Goal: Communication & Community: Answer question/provide support

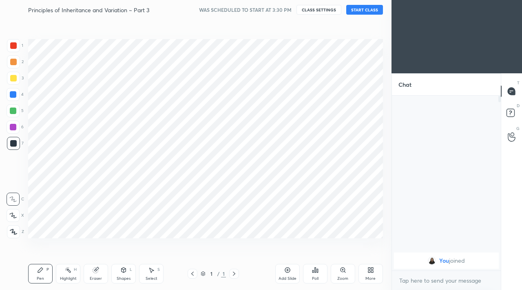
scroll to position [40512, 40391]
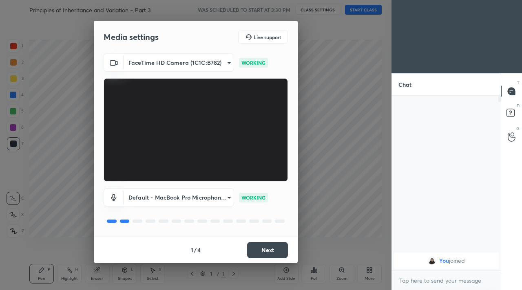
click at [256, 252] on button "Next" at bounding box center [267, 250] width 41 height 16
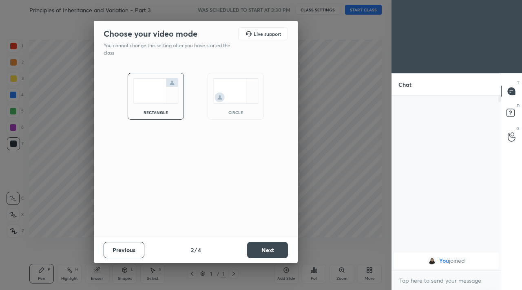
click at [256, 252] on button "Next" at bounding box center [267, 250] width 41 height 16
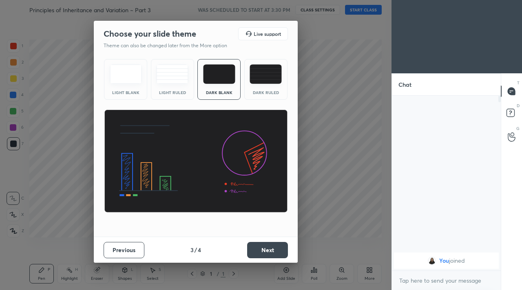
click at [256, 252] on button "Next" at bounding box center [267, 250] width 41 height 16
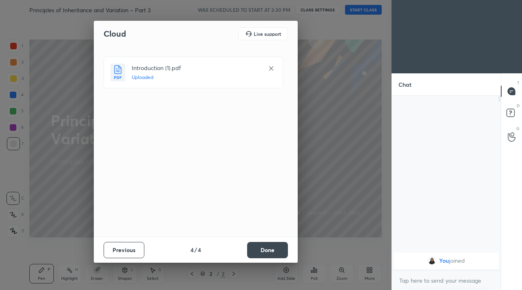
click at [266, 256] on button "Done" at bounding box center [267, 250] width 41 height 16
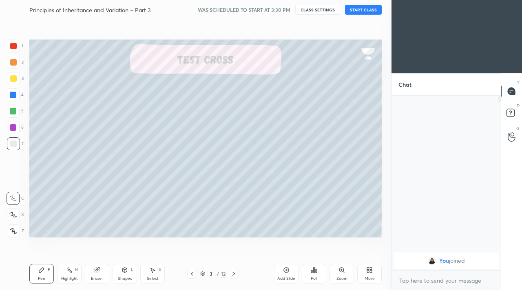
click at [363, 15] on div "Principles of Inheritance and Variation ~ Part 3 WAS SCHEDULED TO START AT 3:30…" at bounding box center [205, 10] width 352 height 20
click at [363, 11] on button "START CLASS" at bounding box center [363, 10] width 37 height 10
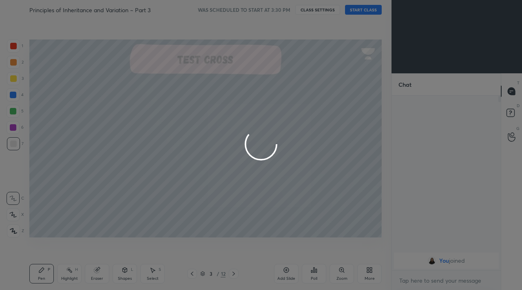
type textarea "x"
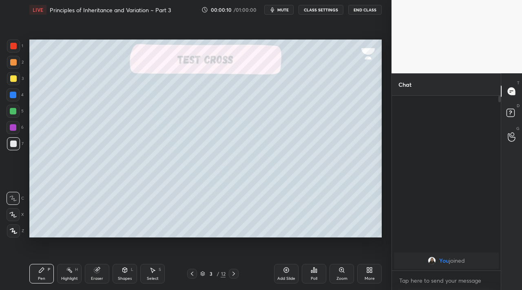
click at [16, 228] on icon at bounding box center [13, 231] width 7 height 6
drag, startPoint x: 66, startPoint y: 271, endPoint x: 61, endPoint y: 267, distance: 6.1
click at [66, 271] on div "Highlight H" at bounding box center [69, 274] width 24 height 20
click at [41, 267] on icon at bounding box center [41, 270] width 7 height 7
click at [68, 273] on div "Highlight H" at bounding box center [69, 274] width 24 height 20
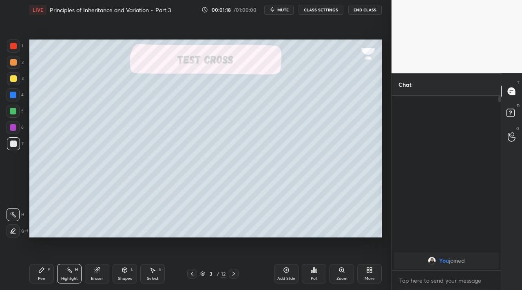
click at [17, 77] on div at bounding box center [13, 78] width 13 height 13
drag, startPoint x: 15, startPoint y: 51, endPoint x: 26, endPoint y: 49, distance: 10.3
click at [16, 50] on div at bounding box center [13, 46] width 13 height 13
drag, startPoint x: 290, startPoint y: 276, endPoint x: 287, endPoint y: 271, distance: 5.5
click at [289, 275] on div "Add Slide" at bounding box center [286, 274] width 24 height 20
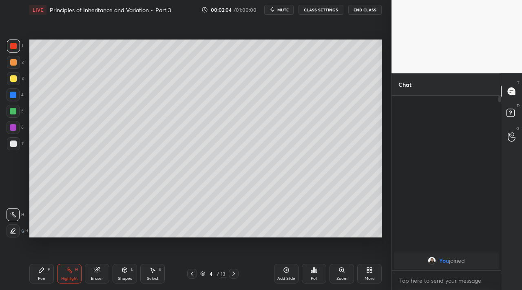
click at [40, 275] on div "Pen P" at bounding box center [41, 274] width 24 height 20
click at [121, 273] on div "Shapes L" at bounding box center [124, 274] width 24 height 20
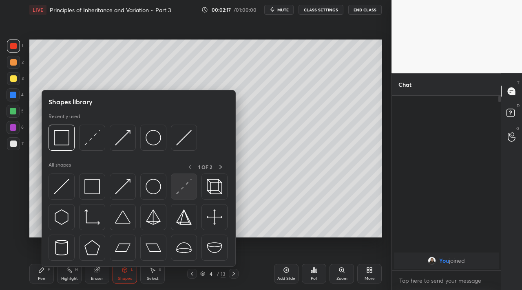
click at [181, 196] on div at bounding box center [184, 187] width 26 height 26
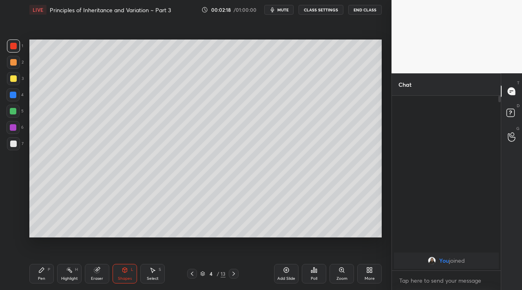
click at [19, 81] on div at bounding box center [13, 78] width 13 height 13
click at [42, 264] on div "Pen P" at bounding box center [41, 274] width 24 height 20
drag, startPoint x: 16, startPoint y: 144, endPoint x: 26, endPoint y: 114, distance: 31.8
click at [16, 144] on div at bounding box center [13, 144] width 7 height 7
drag, startPoint x: 13, startPoint y: 59, endPoint x: 24, endPoint y: 54, distance: 12.2
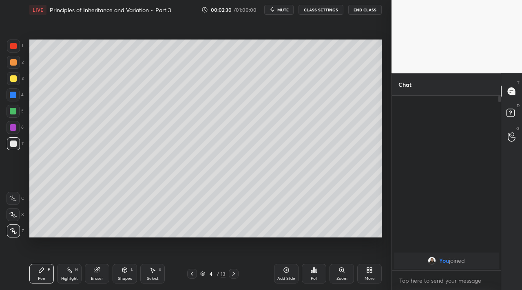
click at [16, 58] on div at bounding box center [13, 62] width 13 height 13
click at [21, 48] on div "1" at bounding box center [15, 46] width 16 height 13
click at [10, 144] on div at bounding box center [13, 143] width 13 height 13
drag, startPoint x: 24, startPoint y: 46, endPoint x: 29, endPoint y: 53, distance: 8.3
click at [21, 47] on div "1 2 3 4 5 6 7 C X Z C X Z E E Erase all H H" at bounding box center [13, 139] width 26 height 198
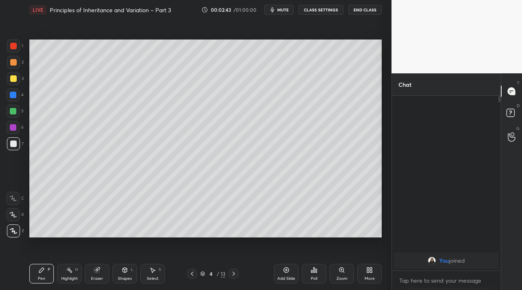
click at [21, 47] on div "1" at bounding box center [15, 46] width 16 height 13
click at [9, 145] on div at bounding box center [13, 143] width 13 height 13
drag, startPoint x: 19, startPoint y: 50, endPoint x: 24, endPoint y: 55, distance: 7.2
click at [19, 51] on div at bounding box center [13, 46] width 13 height 13
drag, startPoint x: 16, startPoint y: 148, endPoint x: 28, endPoint y: 141, distance: 14.1
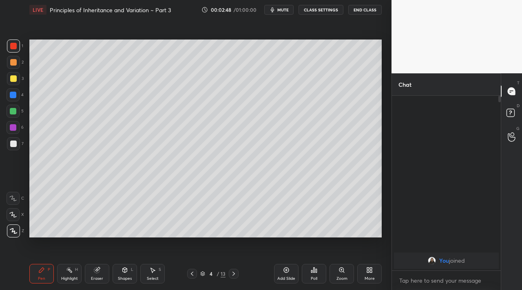
click at [15, 146] on div at bounding box center [13, 143] width 13 height 13
drag, startPoint x: 13, startPoint y: 43, endPoint x: 21, endPoint y: 47, distance: 8.6
click at [14, 44] on div at bounding box center [13, 46] width 7 height 7
click at [10, 146] on div at bounding box center [13, 143] width 13 height 13
click at [122, 277] on div "Shapes" at bounding box center [125, 279] width 14 height 4
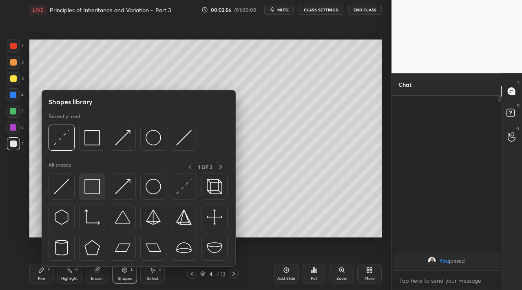
click at [101, 189] on div at bounding box center [92, 187] width 26 height 26
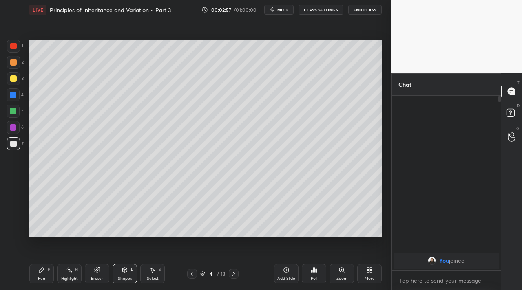
click at [15, 109] on div at bounding box center [13, 111] width 7 height 7
click at [76, 118] on div "Setting up your live class Poll for secs No correct answer Start poll" at bounding box center [205, 139] width 359 height 238
drag, startPoint x: 33, startPoint y: 280, endPoint x: 32, endPoint y: 248, distance: 31.4
click at [33, 277] on div "Pen P" at bounding box center [41, 274] width 24 height 20
drag, startPoint x: 21, startPoint y: 84, endPoint x: 26, endPoint y: 86, distance: 6.1
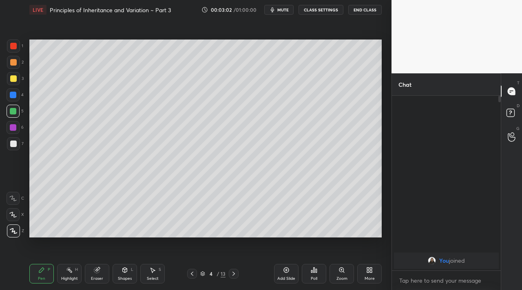
click at [21, 84] on div "3" at bounding box center [15, 78] width 17 height 13
drag, startPoint x: 16, startPoint y: 145, endPoint x: 28, endPoint y: 153, distance: 14.4
click at [17, 145] on div at bounding box center [13, 143] width 13 height 13
click at [66, 274] on div "Highlight H" at bounding box center [69, 274] width 24 height 20
drag, startPoint x: 17, startPoint y: 53, endPoint x: 23, endPoint y: 65, distance: 13.3
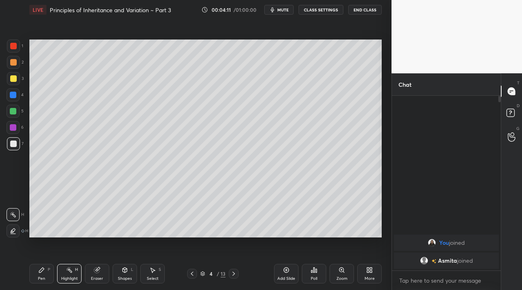
click at [17, 53] on div "1" at bounding box center [15, 48] width 16 height 16
click at [33, 275] on div "Pen P" at bounding box center [41, 274] width 24 height 20
click at [18, 152] on div "7" at bounding box center [15, 145] width 17 height 16
click at [122, 275] on div "Shapes L" at bounding box center [124, 274] width 24 height 20
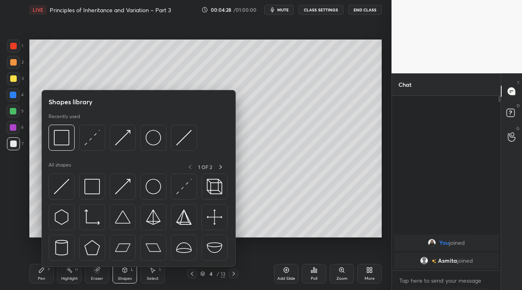
click at [13, 110] on div at bounding box center [13, 111] width 7 height 7
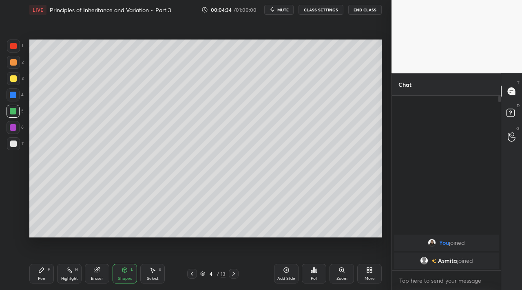
click at [383, 118] on div "Setting up your live class Poll for secs No correct answer Start poll" at bounding box center [205, 139] width 359 height 238
click at [35, 265] on div "Pen P" at bounding box center [41, 274] width 24 height 20
drag, startPoint x: 10, startPoint y: 86, endPoint x: 21, endPoint y: 83, distance: 11.9
click at [10, 85] on div "3" at bounding box center [15, 80] width 17 height 16
drag, startPoint x: 20, startPoint y: 60, endPoint x: 23, endPoint y: 67, distance: 7.3
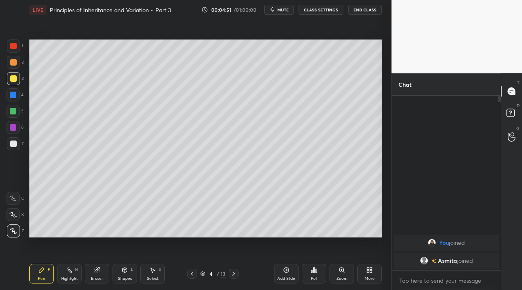
click at [22, 62] on div "2" at bounding box center [15, 62] width 17 height 13
click at [67, 274] on div "Highlight H" at bounding box center [69, 274] width 24 height 20
click at [11, 142] on div at bounding box center [13, 144] width 7 height 7
click at [45, 273] on div "Pen P" at bounding box center [41, 274] width 24 height 20
drag, startPoint x: 95, startPoint y: 278, endPoint x: 99, endPoint y: 271, distance: 7.8
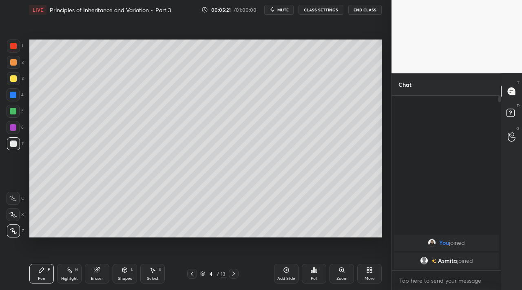
click at [96, 277] on div "Eraser" at bounding box center [97, 279] width 12 height 4
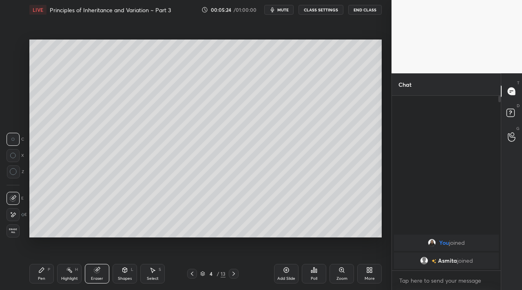
click at [38, 282] on div "Pen P" at bounding box center [41, 274] width 24 height 20
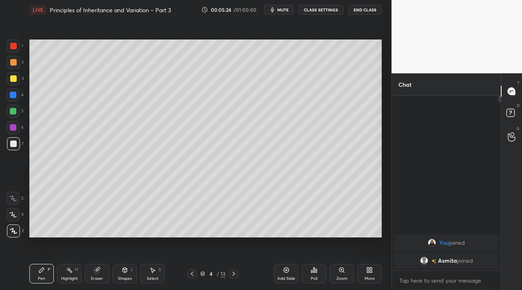
click at [37, 278] on div "Pen P" at bounding box center [41, 274] width 24 height 20
click at [130, 273] on div "Shapes L" at bounding box center [124, 274] width 24 height 20
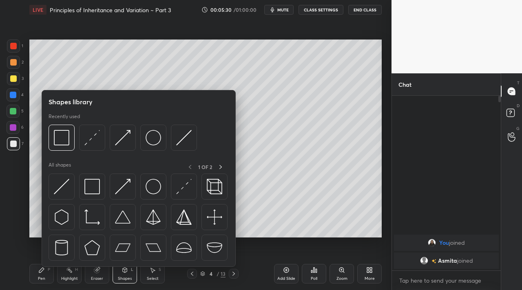
click at [21, 114] on div "5" at bounding box center [15, 111] width 17 height 13
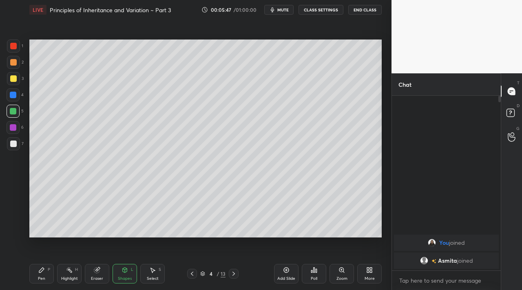
click at [37, 271] on div "Pen P" at bounding box center [41, 274] width 24 height 20
drag, startPoint x: 69, startPoint y: 275, endPoint x: 69, endPoint y: 248, distance: 27.7
click at [70, 275] on div "Highlight H" at bounding box center [69, 274] width 24 height 20
click at [117, 277] on div "Shapes L" at bounding box center [124, 274] width 24 height 20
click at [14, 48] on div at bounding box center [13, 46] width 7 height 7
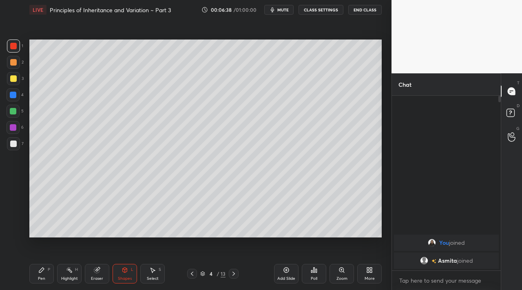
click at [12, 143] on div at bounding box center [13, 144] width 7 height 7
click at [17, 86] on div "3" at bounding box center [15, 80] width 17 height 16
click at [37, 278] on div "Pen P" at bounding box center [41, 274] width 24 height 20
drag, startPoint x: 63, startPoint y: 275, endPoint x: 70, endPoint y: 272, distance: 8.0
click at [66, 275] on div "Highlight H" at bounding box center [69, 274] width 24 height 20
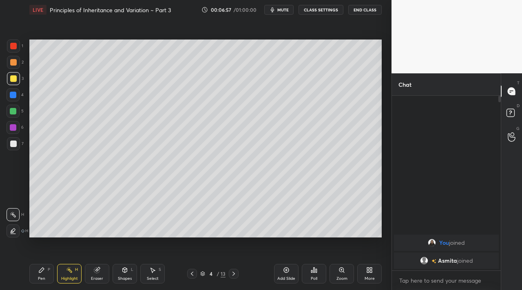
click at [189, 273] on div at bounding box center [192, 274] width 10 height 10
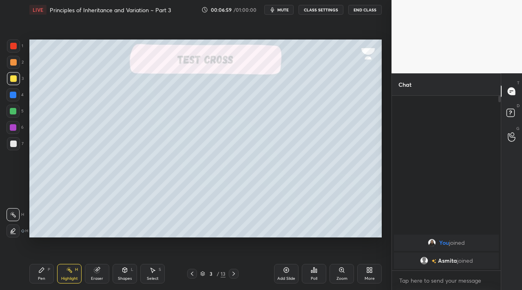
drag, startPoint x: 16, startPoint y: 117, endPoint x: 22, endPoint y: 107, distance: 11.0
click at [16, 116] on div at bounding box center [13, 111] width 13 height 13
drag, startPoint x: 46, startPoint y: 273, endPoint x: 83, endPoint y: 244, distance: 47.0
click at [51, 270] on div "Pen P" at bounding box center [41, 274] width 24 height 20
click at [235, 273] on icon at bounding box center [233, 274] width 7 height 7
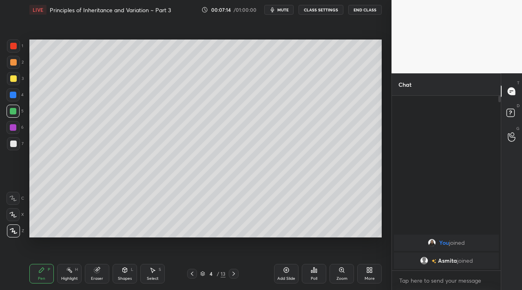
click at [233, 271] on icon at bounding box center [233, 274] width 7 height 7
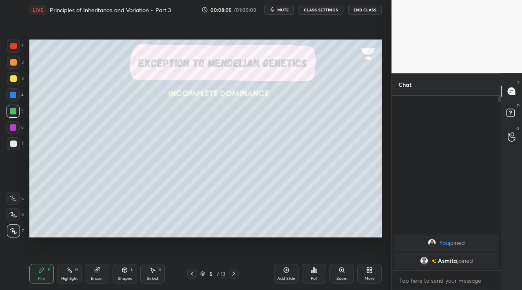
click at [72, 277] on div "Highlight" at bounding box center [69, 279] width 17 height 4
click at [42, 275] on div "Pen P" at bounding box center [41, 274] width 24 height 20
click at [118, 273] on div "Shapes L" at bounding box center [124, 274] width 24 height 20
click at [45, 272] on div "Pen P" at bounding box center [41, 274] width 24 height 20
click at [15, 66] on div at bounding box center [13, 62] width 13 height 13
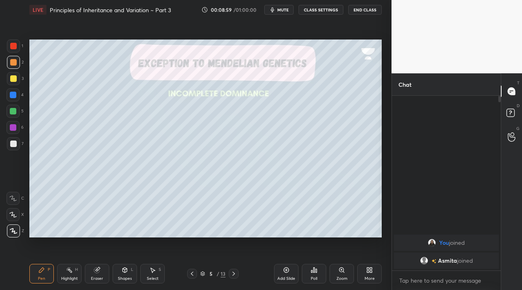
click at [91, 265] on div "Eraser" at bounding box center [97, 274] width 24 height 20
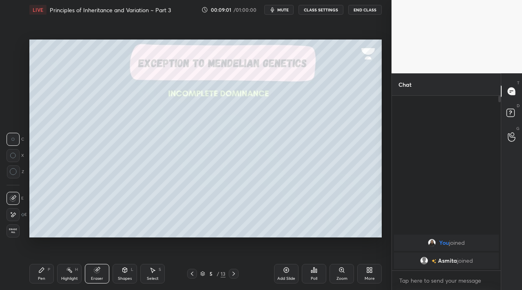
drag, startPoint x: 43, startPoint y: 272, endPoint x: 44, endPoint y: 266, distance: 6.2
click at [44, 271] on icon at bounding box center [41, 270] width 7 height 7
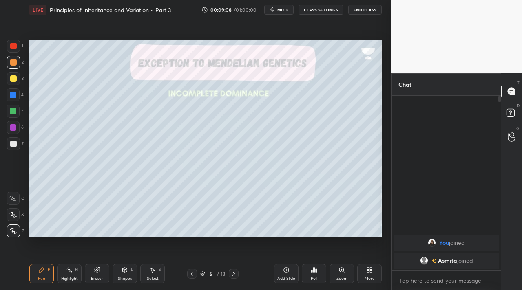
drag, startPoint x: 234, startPoint y: 274, endPoint x: 224, endPoint y: 274, distance: 9.8
click at [234, 273] on icon at bounding box center [233, 274] width 2 height 4
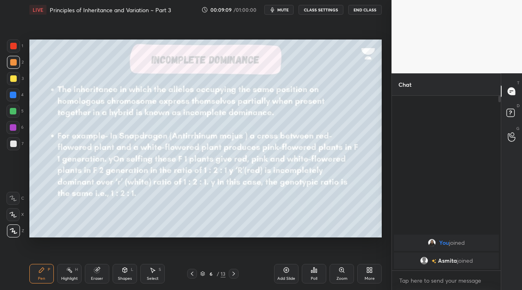
click at [194, 273] on icon at bounding box center [192, 274] width 7 height 7
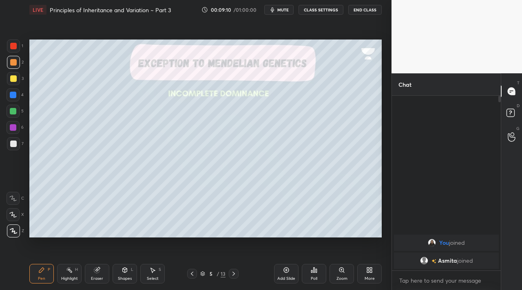
click at [284, 269] on icon at bounding box center [286, 270] width 7 height 7
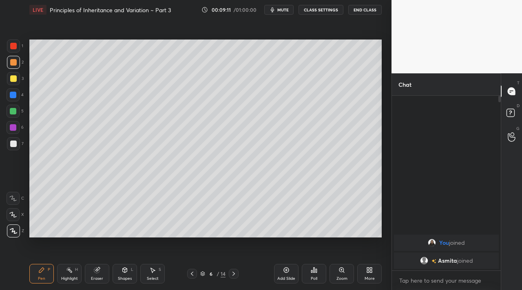
drag, startPoint x: 15, startPoint y: 49, endPoint x: 26, endPoint y: 59, distance: 15.3
click at [16, 50] on div at bounding box center [13, 46] width 13 height 13
drag, startPoint x: 128, startPoint y: 272, endPoint x: 126, endPoint y: 268, distance: 4.8
click at [129, 271] on div "Shapes L" at bounding box center [124, 274] width 24 height 20
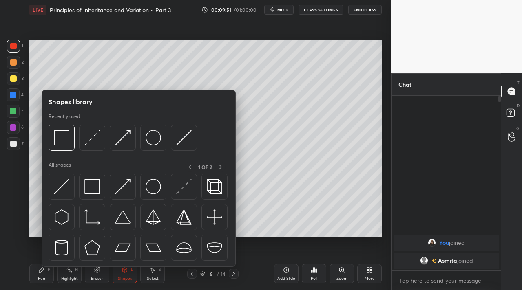
click at [12, 141] on div at bounding box center [13, 144] width 7 height 7
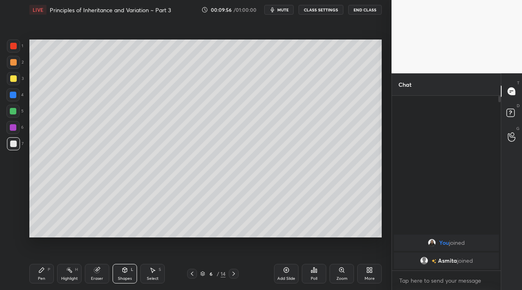
click at [45, 272] on div "Pen P" at bounding box center [41, 274] width 24 height 20
click at [16, 79] on div at bounding box center [13, 78] width 7 height 7
click at [17, 52] on div at bounding box center [13, 46] width 13 height 13
drag, startPoint x: 98, startPoint y: 271, endPoint x: 96, endPoint y: 266, distance: 5.2
click at [97, 271] on icon at bounding box center [96, 270] width 5 height 5
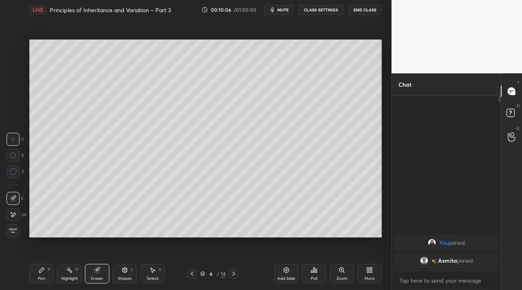
click at [47, 271] on div "Pen P" at bounding box center [41, 274] width 24 height 20
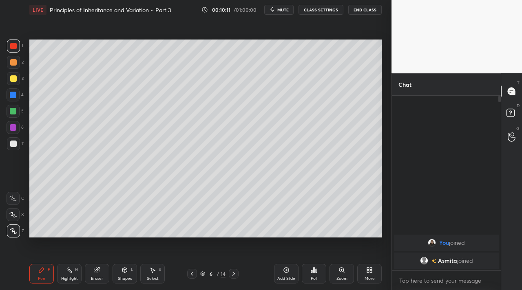
click at [123, 278] on div "Shapes" at bounding box center [125, 279] width 14 height 4
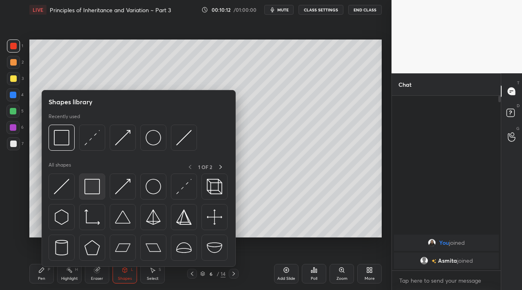
click at [85, 193] on img at bounding box center [91, 186] width 15 height 15
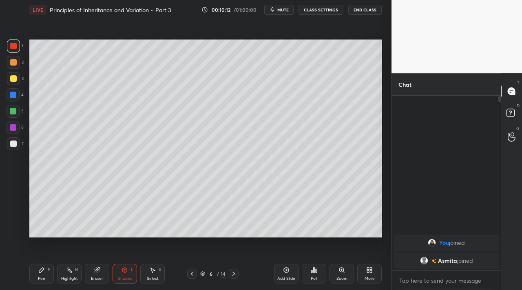
click at [17, 145] on div at bounding box center [13, 143] width 13 height 13
click at [128, 271] on div "Shapes L" at bounding box center [124, 274] width 24 height 20
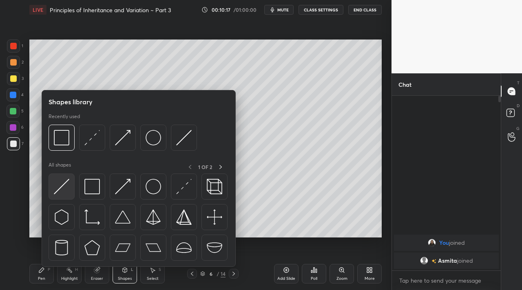
click at [64, 194] on div at bounding box center [61, 187] width 26 height 26
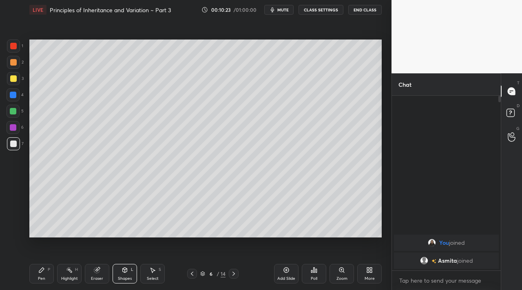
click at [36, 277] on div "Pen P" at bounding box center [41, 274] width 24 height 20
drag, startPoint x: 13, startPoint y: 48, endPoint x: 20, endPoint y: 51, distance: 7.3
click at [18, 49] on div at bounding box center [13, 46] width 13 height 13
drag, startPoint x: 18, startPoint y: 84, endPoint x: 18, endPoint y: 79, distance: 4.9
click at [18, 84] on div at bounding box center [13, 78] width 13 height 13
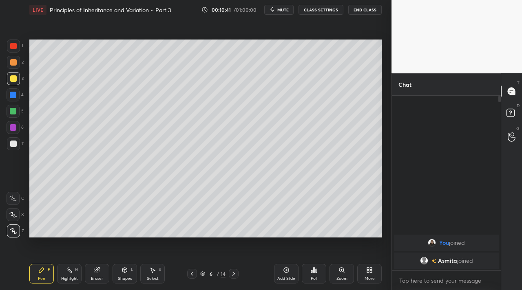
click at [14, 143] on div at bounding box center [13, 144] width 7 height 7
click at [116, 272] on div "Shapes L" at bounding box center [124, 274] width 24 height 20
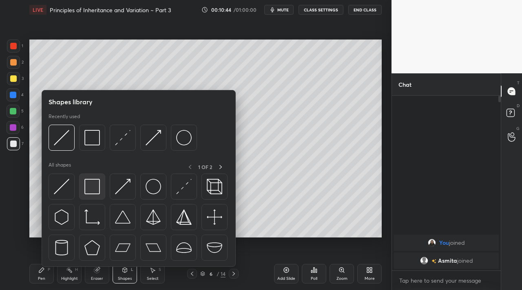
click at [97, 198] on div at bounding box center [92, 187] width 26 height 26
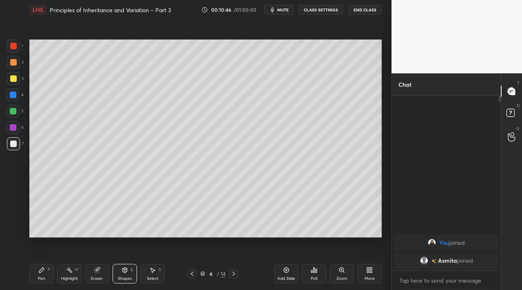
click at [48, 269] on div "P" at bounding box center [49, 270] width 2 height 4
click at [9, 68] on div at bounding box center [13, 62] width 13 height 13
click at [4, 74] on div "1 2 3 4 5 6 7 C X Z C X Z E E Erase all H H" at bounding box center [13, 139] width 26 height 198
drag, startPoint x: 13, startPoint y: 88, endPoint x: 17, endPoint y: 86, distance: 4.2
click at [15, 86] on div "1 2 3 4 5 6 7" at bounding box center [15, 97] width 17 height 114
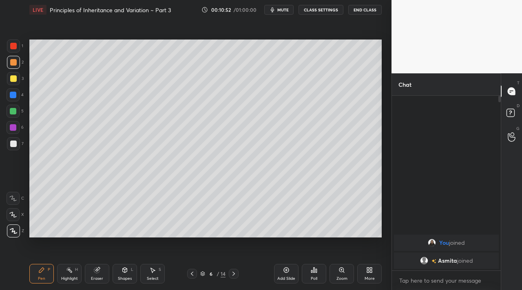
click at [15, 85] on div "3" at bounding box center [15, 80] width 17 height 16
click at [70, 275] on div "Highlight H" at bounding box center [69, 274] width 24 height 20
click at [47, 273] on div "Pen P" at bounding box center [41, 274] width 24 height 20
click at [13, 113] on div at bounding box center [13, 111] width 7 height 7
drag, startPoint x: 123, startPoint y: 277, endPoint x: 122, endPoint y: 271, distance: 6.6
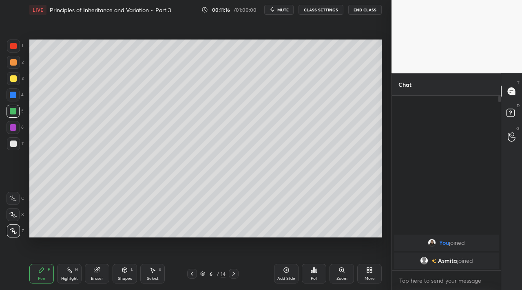
click at [122, 277] on div "Shapes" at bounding box center [125, 279] width 14 height 4
click at [47, 271] on div "Pen P" at bounding box center [41, 274] width 24 height 20
click at [68, 275] on div "Highlight H" at bounding box center [69, 274] width 24 height 20
click at [284, 268] on icon at bounding box center [286, 270] width 7 height 7
click at [14, 85] on div "3" at bounding box center [15, 80] width 17 height 16
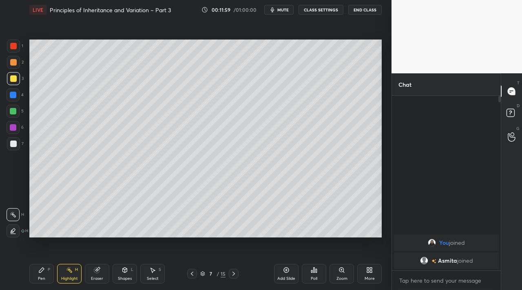
click at [39, 277] on div "Pen" at bounding box center [41, 279] width 7 height 4
click at [123, 270] on icon at bounding box center [124, 270] width 7 height 7
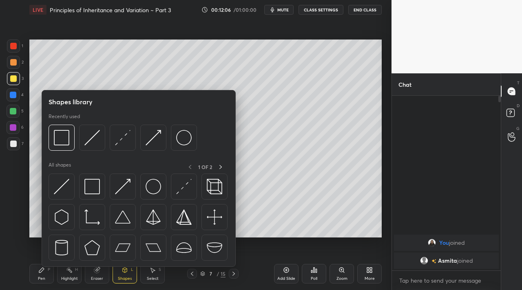
click at [17, 147] on div at bounding box center [13, 143] width 13 height 13
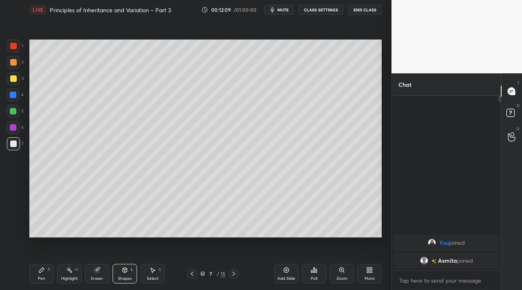
click at [122, 272] on icon at bounding box center [124, 270] width 7 height 7
drag, startPoint x: 44, startPoint y: 278, endPoint x: 40, endPoint y: 266, distance: 12.4
click at [45, 276] on div "Pen P" at bounding box center [41, 274] width 24 height 20
click at [15, 81] on div at bounding box center [13, 78] width 7 height 7
drag, startPoint x: 61, startPoint y: 274, endPoint x: 65, endPoint y: 268, distance: 7.5
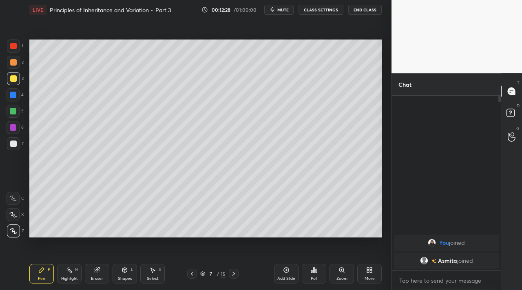
click at [62, 273] on div "Highlight H" at bounding box center [69, 274] width 24 height 20
click at [15, 49] on div at bounding box center [13, 46] width 7 height 7
click at [44, 269] on div "Pen P" at bounding box center [41, 274] width 24 height 20
click at [13, 126] on div at bounding box center [13, 127] width 7 height 7
drag, startPoint x: 70, startPoint y: 271, endPoint x: 65, endPoint y: 267, distance: 6.3
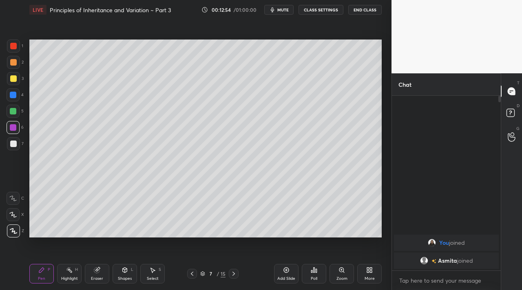
click at [70, 271] on rect at bounding box center [70, 271] width 4 height 4
drag, startPoint x: 14, startPoint y: 144, endPoint x: 24, endPoint y: 155, distance: 14.1
click at [16, 142] on div at bounding box center [13, 143] width 13 height 13
click at [44, 271] on div "Pen P" at bounding box center [41, 274] width 24 height 20
click at [97, 271] on icon at bounding box center [96, 270] width 5 height 5
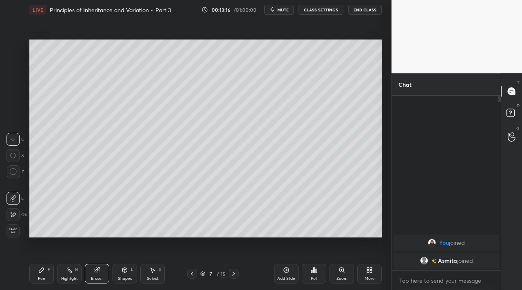
drag, startPoint x: 76, startPoint y: 272, endPoint x: 79, endPoint y: 264, distance: 9.0
click at [78, 271] on div "Highlight H" at bounding box center [69, 274] width 24 height 20
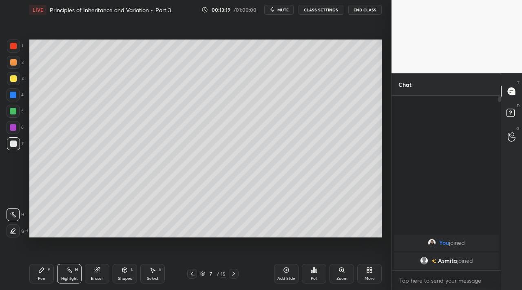
click at [14, 130] on div at bounding box center [13, 127] width 7 height 7
drag, startPoint x: 40, startPoint y: 265, endPoint x: 38, endPoint y: 240, distance: 24.6
click at [40, 263] on div "Pen P Highlight H Eraser Shapes L Select S 7 / 15 Add Slide Poll Zoom More" at bounding box center [205, 274] width 352 height 33
drag, startPoint x: 20, startPoint y: 123, endPoint x: 14, endPoint y: 111, distance: 13.9
click at [20, 124] on div "6" at bounding box center [15, 127] width 17 height 13
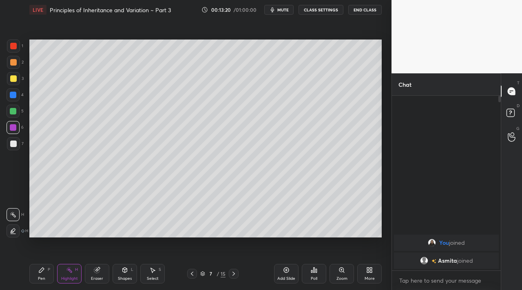
click at [12, 113] on div at bounding box center [13, 111] width 7 height 7
click at [39, 271] on icon at bounding box center [41, 270] width 7 height 7
click at [150, 239] on div "Setting up your live class Poll for secs No correct answer Start poll" at bounding box center [205, 139] width 359 height 238
click at [212, 237] on div "Setting up your live class Poll for secs No correct answer Start poll" at bounding box center [205, 139] width 359 height 238
click at [211, 238] on div "Setting up your live class Poll for secs No correct answer Start poll" at bounding box center [205, 139] width 359 height 238
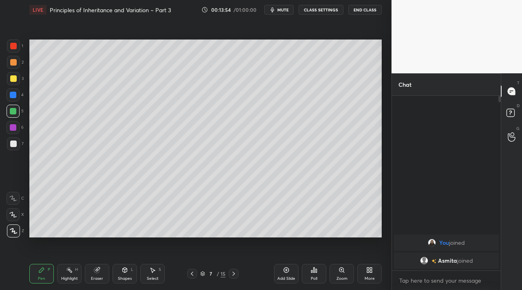
click at [123, 273] on div "Shapes L" at bounding box center [124, 274] width 24 height 20
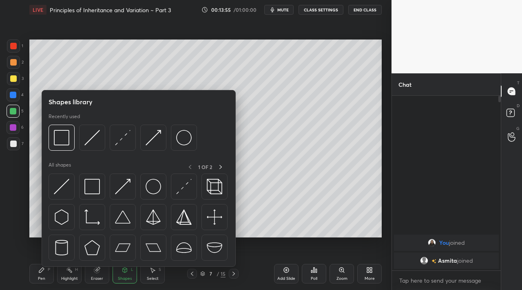
click at [16, 86] on div "3" at bounding box center [15, 80] width 17 height 16
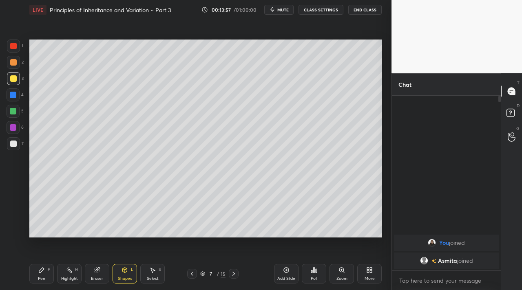
click at [21, 70] on div "2" at bounding box center [15, 64] width 17 height 16
click at [13, 66] on div at bounding box center [13, 62] width 13 height 13
click at [250, 245] on div "Setting up your live class Poll for secs No correct answer Start poll" at bounding box center [205, 139] width 359 height 238
click at [45, 276] on div "Pen P" at bounding box center [41, 274] width 24 height 20
click at [275, 270] on div "Add Slide" at bounding box center [286, 274] width 24 height 20
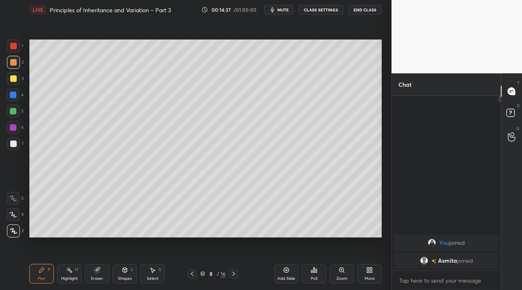
drag, startPoint x: 23, startPoint y: 84, endPoint x: 19, endPoint y: 81, distance: 5.5
click at [22, 85] on div "3" at bounding box center [15, 78] width 17 height 13
click at [16, 80] on div at bounding box center [13, 78] width 13 height 13
click at [68, 274] on div "Highlight H" at bounding box center [69, 274] width 24 height 20
click at [96, 269] on icon at bounding box center [96, 270] width 5 height 5
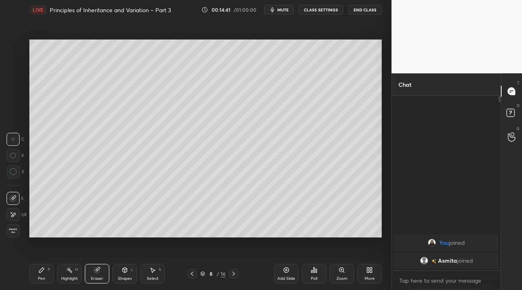
click at [40, 278] on div "Pen P" at bounding box center [41, 274] width 24 height 20
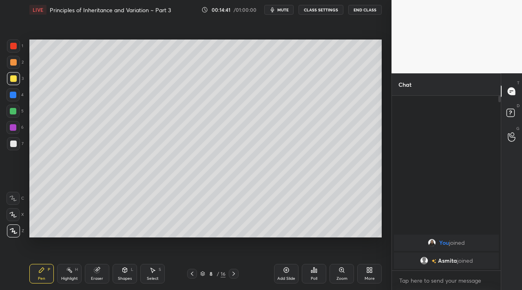
click at [39, 261] on div "Pen P Highlight H Eraser Shapes L Select S 8 / 16 Add Slide Poll Zoom More" at bounding box center [205, 274] width 352 height 33
drag, startPoint x: 17, startPoint y: 51, endPoint x: 25, endPoint y: 51, distance: 8.6
click at [18, 48] on div at bounding box center [13, 46] width 13 height 13
drag, startPoint x: 12, startPoint y: 143, endPoint x: 27, endPoint y: 136, distance: 16.8
click at [13, 143] on div at bounding box center [13, 144] width 7 height 7
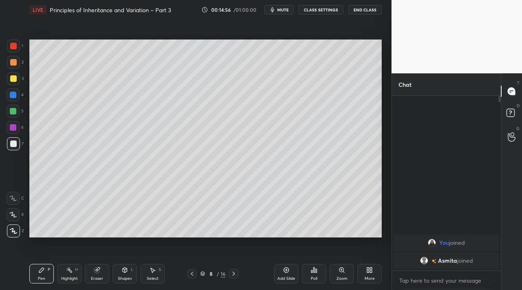
click at [71, 269] on icon at bounding box center [69, 270] width 7 height 7
drag, startPoint x: 18, startPoint y: 111, endPoint x: 25, endPoint y: 108, distance: 8.4
click at [20, 111] on div "5" at bounding box center [15, 111] width 17 height 13
click at [121, 281] on div "Shapes L" at bounding box center [124, 274] width 24 height 20
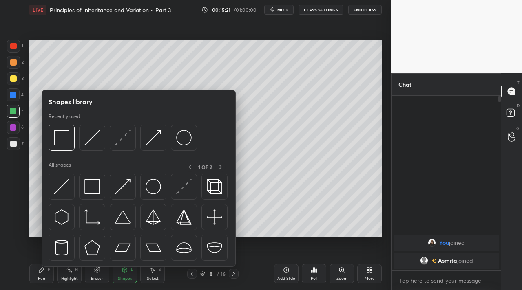
click at [19, 66] on div at bounding box center [13, 62] width 13 height 13
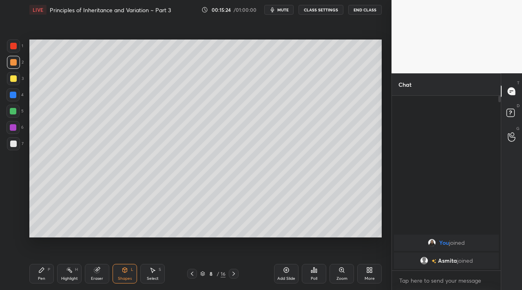
click at [43, 273] on icon at bounding box center [41, 270] width 7 height 7
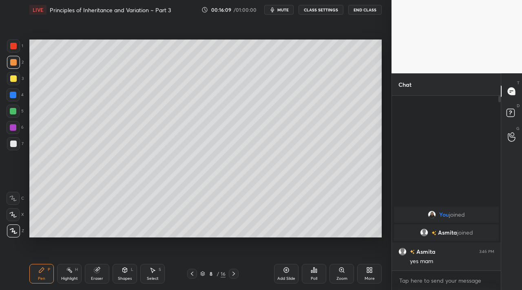
click at [13, 43] on div at bounding box center [13, 46] width 7 height 7
click at [21, 143] on div "7" at bounding box center [15, 143] width 17 height 13
click at [15, 126] on div at bounding box center [13, 127] width 7 height 7
click at [232, 273] on icon at bounding box center [233, 274] width 7 height 7
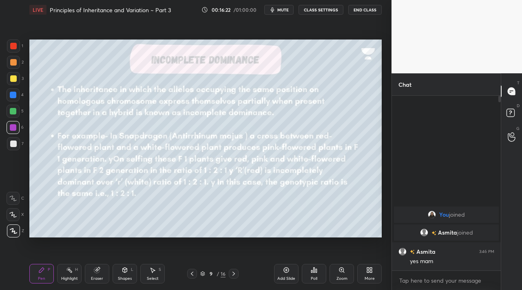
click at [231, 273] on icon at bounding box center [233, 274] width 7 height 7
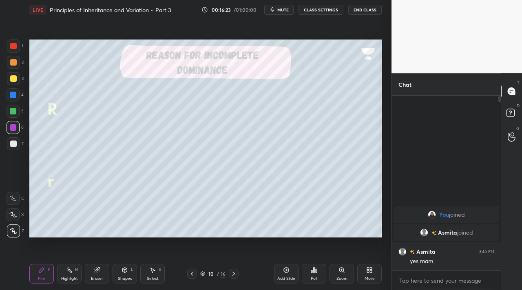
click at [227, 272] on div "10 / 16" at bounding box center [212, 274] width 51 height 10
click at [4, 35] on div "1 2 3 4 5 6 7 C X Z C X Z E E Erase all H H LIVE Principles of Inheritance and …" at bounding box center [192, 145] width 385 height 290
drag, startPoint x: 13, startPoint y: 50, endPoint x: 23, endPoint y: 55, distance: 10.9
click at [13, 50] on div at bounding box center [13, 46] width 13 height 13
click at [14, 144] on div at bounding box center [13, 144] width 7 height 7
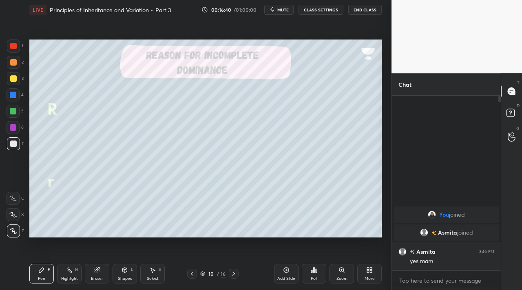
drag, startPoint x: 16, startPoint y: 65, endPoint x: 24, endPoint y: 90, distance: 25.9
click at [17, 67] on div at bounding box center [13, 62] width 13 height 13
click at [18, 132] on div at bounding box center [13, 127] width 13 height 13
click at [118, 270] on div "Shapes L" at bounding box center [124, 274] width 24 height 20
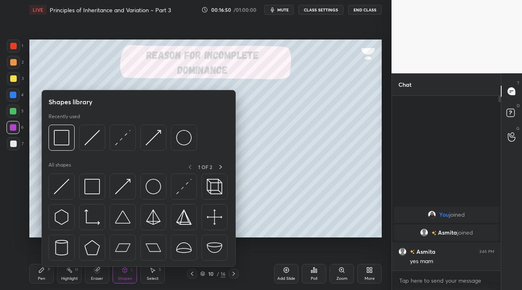
click at [14, 109] on div at bounding box center [13, 111] width 7 height 7
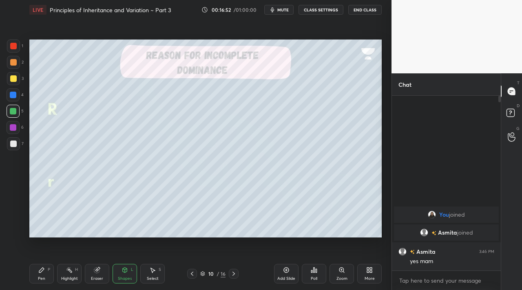
click at [14, 82] on div at bounding box center [13, 78] width 13 height 13
click at [90, 270] on div "Eraser" at bounding box center [97, 274] width 24 height 20
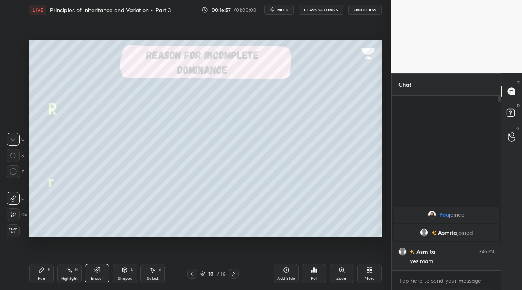
click at [40, 263] on div "Pen P Highlight H Eraser Shapes L Select S 10 / 16 Add Slide Poll Zoom More" at bounding box center [205, 274] width 352 height 33
click at [42, 277] on div "Pen" at bounding box center [41, 279] width 7 height 4
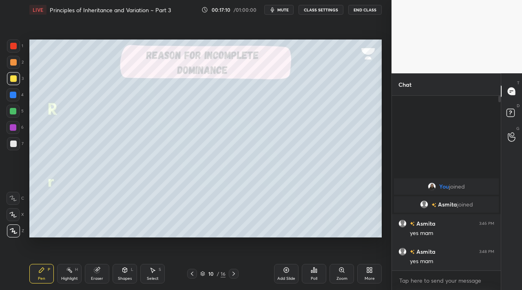
click at [232, 274] on icon at bounding box center [233, 274] width 7 height 7
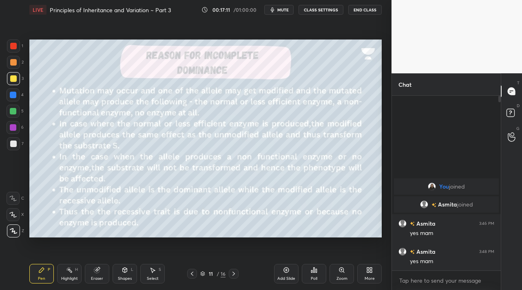
click at [233, 272] on icon at bounding box center [233, 274] width 7 height 7
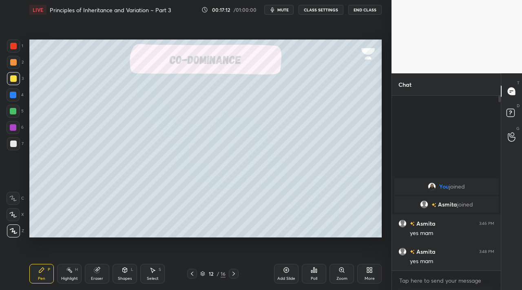
drag, startPoint x: 232, startPoint y: 272, endPoint x: 228, endPoint y: 272, distance: 4.5
click at [233, 272] on icon at bounding box center [233, 274] width 2 height 4
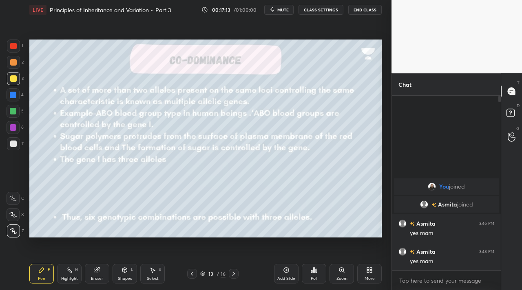
click at [199, 273] on div "13 / 16" at bounding box center [212, 274] width 51 height 10
click at [198, 272] on div "13 / 16" at bounding box center [212, 274] width 51 height 10
click at [189, 273] on icon at bounding box center [192, 274] width 7 height 7
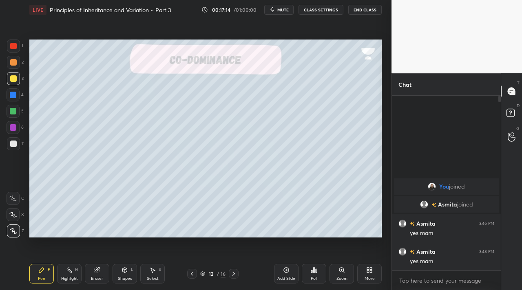
click at [189, 273] on icon at bounding box center [192, 274] width 7 height 7
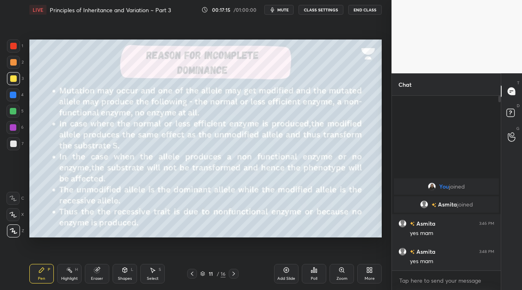
click at [190, 272] on icon at bounding box center [192, 274] width 7 height 7
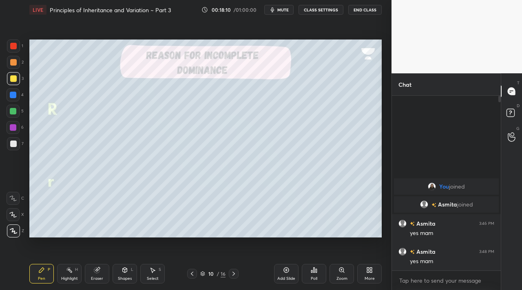
drag, startPoint x: 235, startPoint y: 274, endPoint x: 258, endPoint y: 273, distance: 22.8
click at [235, 272] on icon at bounding box center [233, 274] width 7 height 7
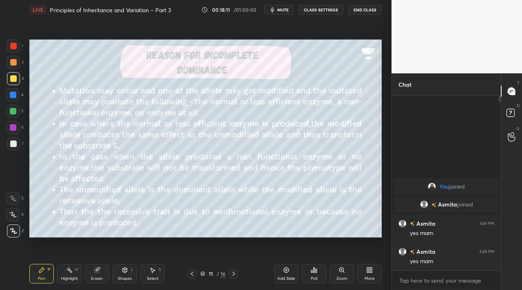
drag, startPoint x: 190, startPoint y: 274, endPoint x: 249, endPoint y: 269, distance: 59.3
click at [192, 273] on icon at bounding box center [192, 274] width 7 height 7
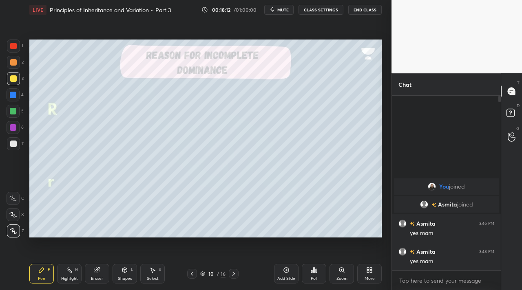
click at [279, 271] on div "Add Slide" at bounding box center [286, 274] width 24 height 20
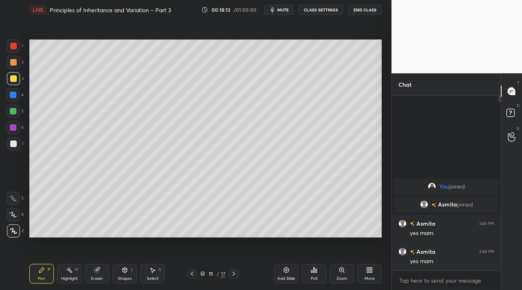
click at [19, 51] on div at bounding box center [13, 46] width 13 height 13
drag, startPoint x: 20, startPoint y: 147, endPoint x: 27, endPoint y: 174, distance: 28.0
click at [19, 148] on div "7" at bounding box center [15, 143] width 17 height 13
drag, startPoint x: 96, startPoint y: 274, endPoint x: 81, endPoint y: 249, distance: 29.0
click at [95, 273] on div "Eraser" at bounding box center [97, 274] width 24 height 20
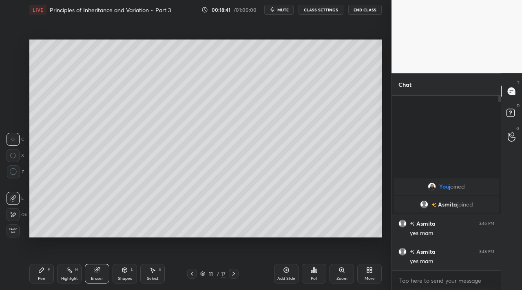
click at [45, 267] on div "Pen P" at bounding box center [41, 274] width 24 height 20
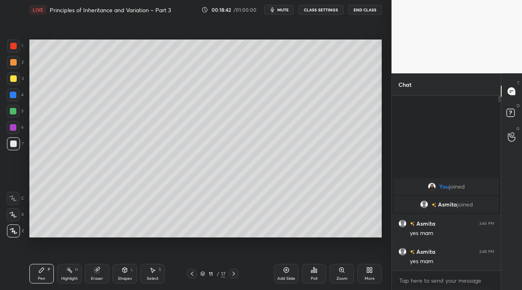
click at [20, 149] on div "7" at bounding box center [15, 143] width 17 height 13
click at [13, 55] on div "1" at bounding box center [15, 48] width 16 height 16
drag, startPoint x: 96, startPoint y: 273, endPoint x: 86, endPoint y: 253, distance: 22.4
click at [95, 271] on icon at bounding box center [96, 270] width 5 height 5
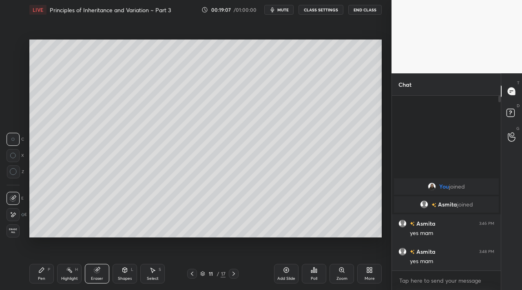
click at [43, 277] on div "Pen" at bounding box center [41, 279] width 7 height 4
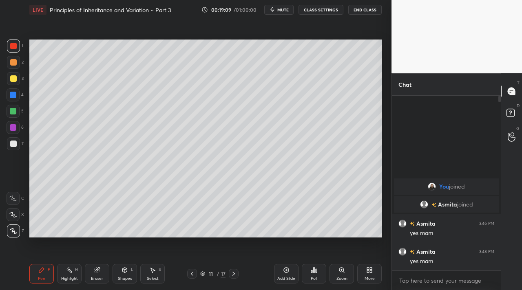
click at [15, 117] on div at bounding box center [13, 111] width 13 height 13
click at [17, 129] on div at bounding box center [13, 127] width 13 height 13
click at [93, 273] on div "Eraser" at bounding box center [97, 274] width 24 height 20
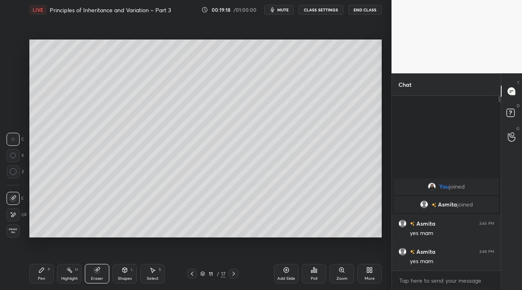
click at [63, 271] on div "Highlight H" at bounding box center [69, 274] width 24 height 20
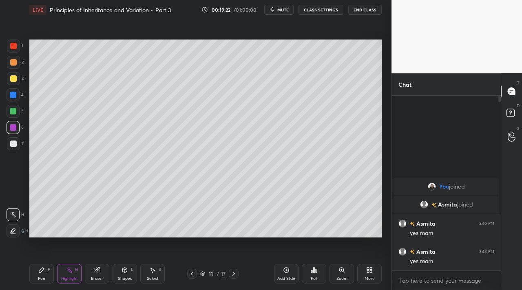
click at [49, 279] on div "Pen P" at bounding box center [41, 274] width 24 height 20
click at [68, 277] on div "Highlight" at bounding box center [69, 279] width 17 height 4
click at [40, 280] on div "Pen P" at bounding box center [41, 274] width 24 height 20
drag, startPoint x: 15, startPoint y: 148, endPoint x: 28, endPoint y: 138, distance: 15.4
click at [15, 147] on div at bounding box center [13, 143] width 13 height 13
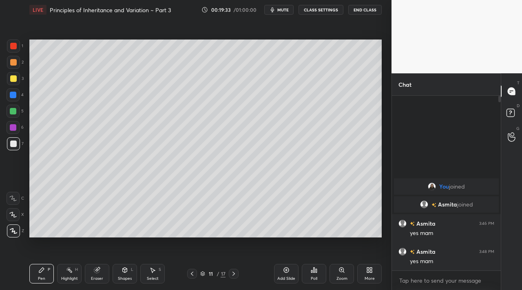
click at [97, 271] on icon at bounding box center [97, 270] width 7 height 7
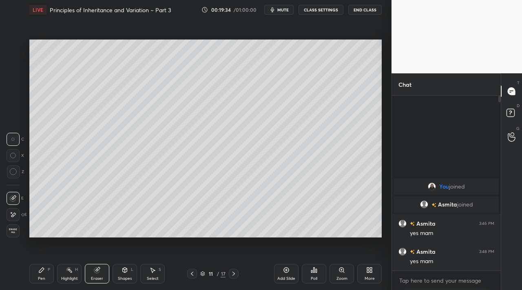
drag, startPoint x: 42, startPoint y: 278, endPoint x: 24, endPoint y: 229, distance: 51.6
click at [42, 277] on div "Pen" at bounding box center [41, 279] width 7 height 4
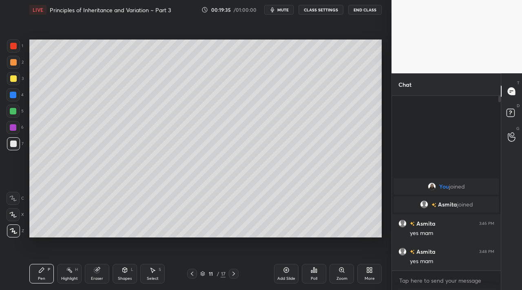
click at [15, 123] on div at bounding box center [13, 127] width 13 height 13
drag, startPoint x: 108, startPoint y: 267, endPoint x: 107, endPoint y: 258, distance: 9.0
click at [106, 269] on div "Eraser" at bounding box center [97, 274] width 24 height 20
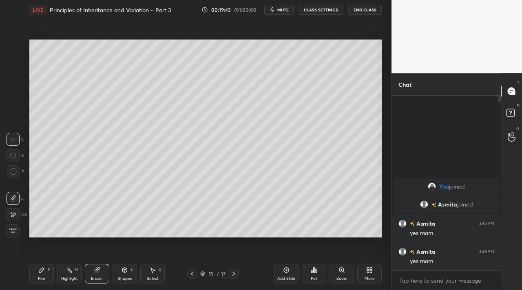
click at [36, 272] on div "Pen P" at bounding box center [41, 274] width 24 height 20
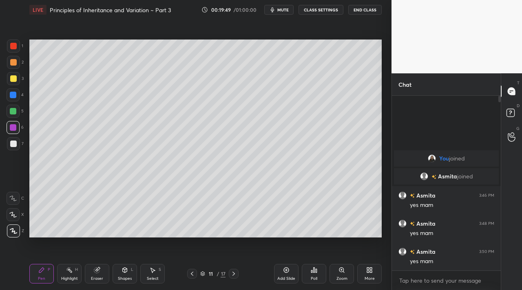
click at [90, 274] on div "Eraser" at bounding box center [97, 274] width 24 height 20
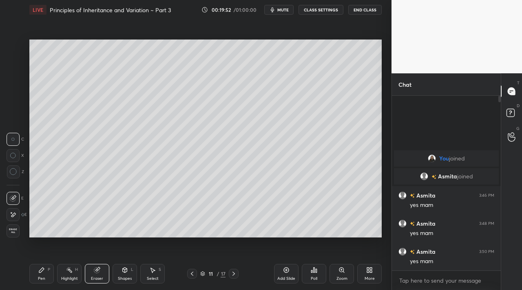
click at [43, 273] on icon at bounding box center [41, 270] width 7 height 7
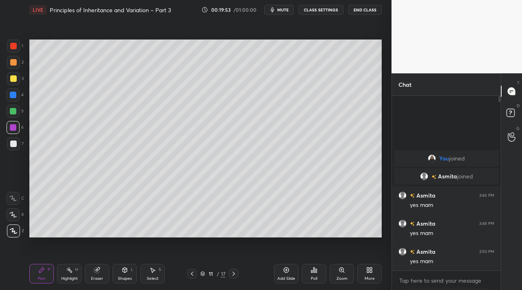
click at [20, 50] on div "1" at bounding box center [15, 46] width 16 height 13
click at [93, 275] on div "Eraser" at bounding box center [97, 274] width 24 height 20
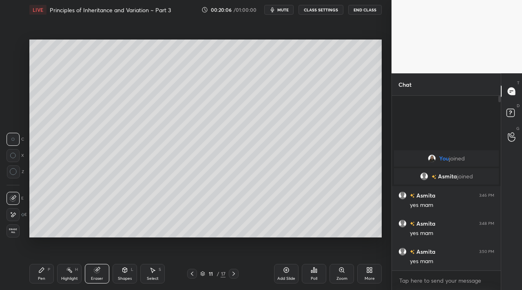
drag, startPoint x: 63, startPoint y: 276, endPoint x: 58, endPoint y: 261, distance: 16.0
click at [62, 274] on div "Highlight H" at bounding box center [69, 274] width 24 height 20
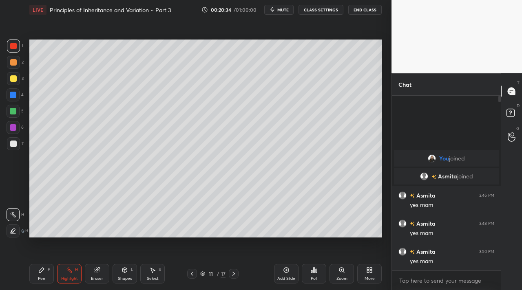
click at [229, 276] on div at bounding box center [234, 274] width 10 height 10
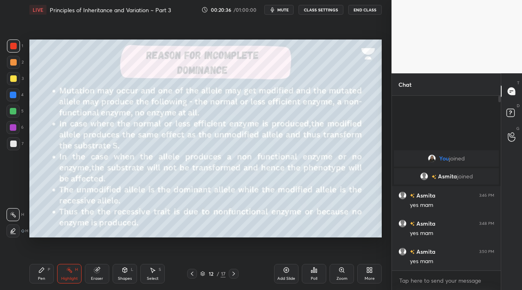
click at [192, 273] on icon at bounding box center [192, 274] width 7 height 7
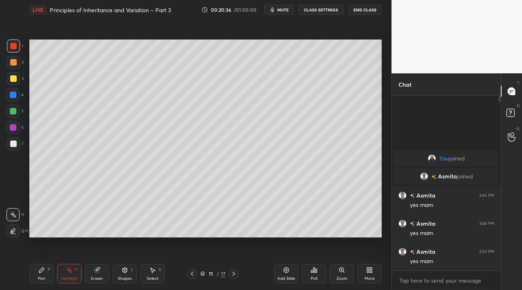
click at [194, 272] on icon at bounding box center [192, 274] width 7 height 7
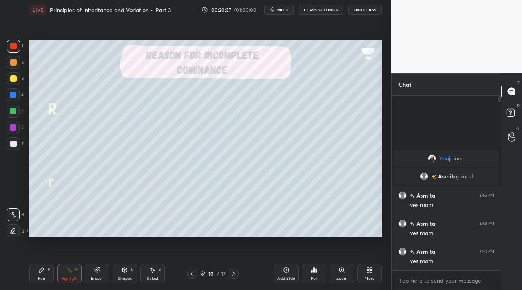
click at [194, 271] on icon at bounding box center [192, 274] width 7 height 7
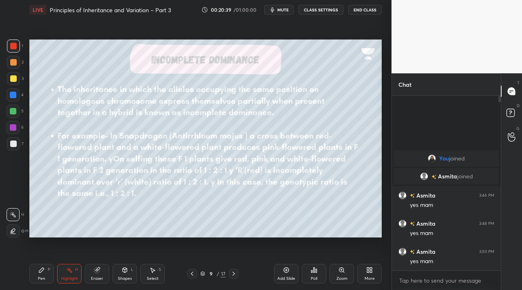
click at [11, 76] on div at bounding box center [13, 78] width 7 height 7
drag, startPoint x: 117, startPoint y: 273, endPoint x: 118, endPoint y: 267, distance: 6.3
click at [118, 270] on div "Shapes L" at bounding box center [124, 274] width 24 height 20
drag, startPoint x: 11, startPoint y: 117, endPoint x: 15, endPoint y: 116, distance: 4.2
click at [11, 116] on div at bounding box center [13, 111] width 13 height 13
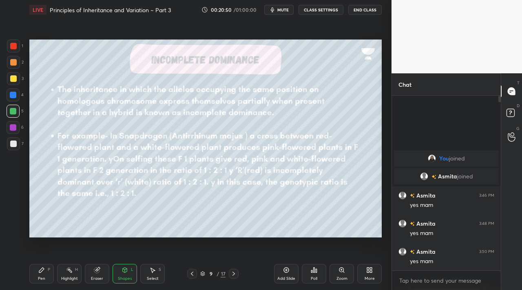
click at [13, 145] on div at bounding box center [13, 143] width 13 height 13
drag, startPoint x: 13, startPoint y: 92, endPoint x: 14, endPoint y: 81, distance: 11.5
click at [13, 92] on div at bounding box center [13, 95] width 7 height 7
click at [13, 81] on div at bounding box center [13, 78] width 7 height 7
click at [44, 277] on div "Pen" at bounding box center [41, 279] width 7 height 4
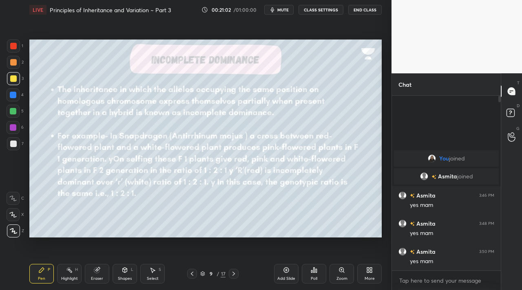
click at [94, 271] on icon at bounding box center [97, 270] width 7 height 7
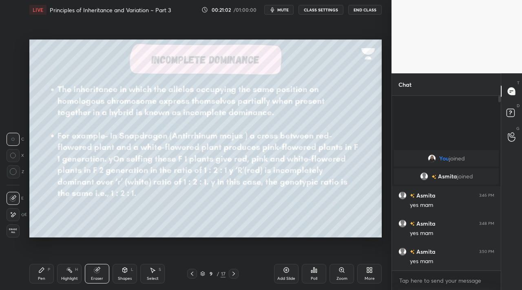
click at [68, 272] on div "Highlight H" at bounding box center [69, 274] width 24 height 20
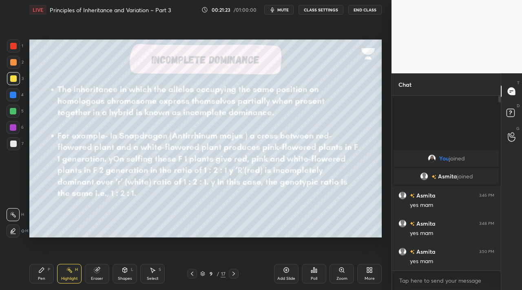
click at [122, 275] on div "Shapes L" at bounding box center [124, 274] width 24 height 20
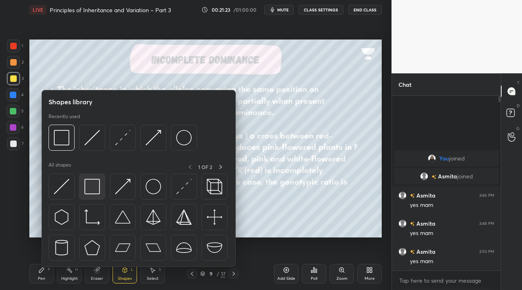
click at [97, 189] on img at bounding box center [91, 186] width 15 height 15
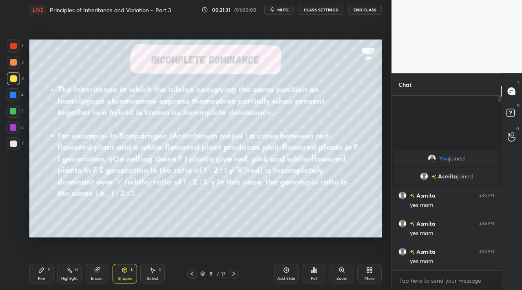
click at [46, 265] on div "Pen P Highlight H Eraser Shapes L Select S 9 / 17 Add Slide Poll Zoom More" at bounding box center [205, 274] width 352 height 33
click at [40, 275] on div "Pen P" at bounding box center [41, 274] width 24 height 20
click at [18, 46] on div at bounding box center [13, 46] width 13 height 13
click at [123, 274] on div "Shapes L" at bounding box center [124, 274] width 24 height 20
click at [42, 270] on icon at bounding box center [41, 270] width 5 height 5
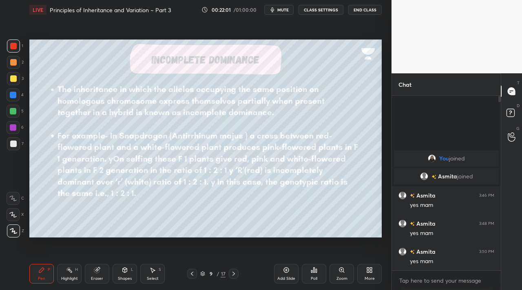
click at [234, 274] on icon at bounding box center [233, 274] width 7 height 7
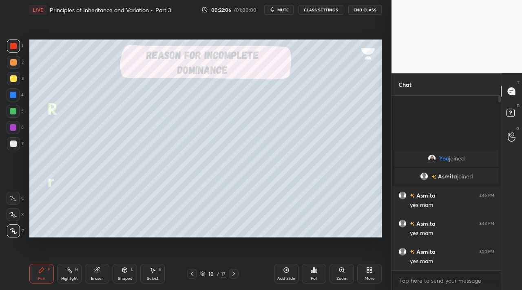
click at [231, 273] on icon at bounding box center [233, 274] width 7 height 7
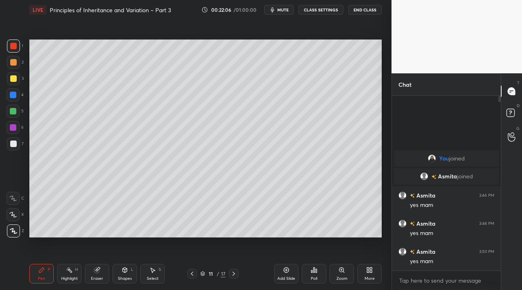
drag, startPoint x: 229, startPoint y: 272, endPoint x: 220, endPoint y: 271, distance: 8.6
click at [229, 272] on div at bounding box center [234, 274] width 10 height 10
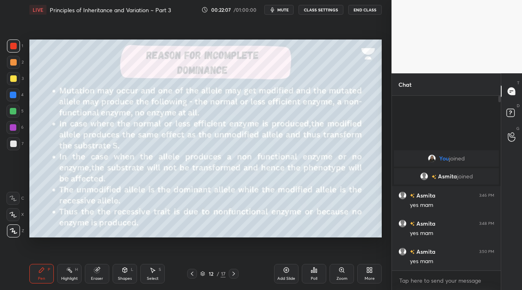
click at [64, 279] on div "Highlight" at bounding box center [69, 279] width 17 height 4
drag, startPoint x: 190, startPoint y: 271, endPoint x: 188, endPoint y: 266, distance: 5.2
click at [191, 271] on icon at bounding box center [192, 274] width 7 height 7
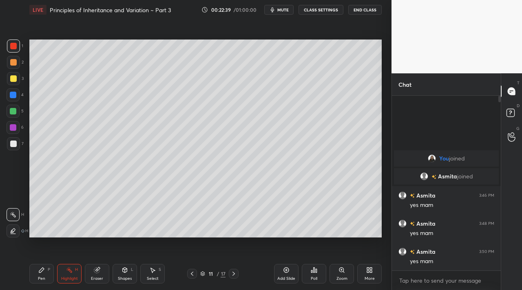
click at [231, 274] on icon at bounding box center [233, 274] width 7 height 7
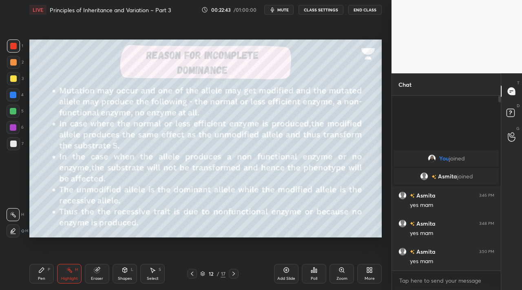
click at [390, 203] on div "1 2 3 4 5 6 7 C X Z C X Z E E Erase all H H LIVE Principles of Inheritance and …" at bounding box center [195, 145] width 391 height 290
drag, startPoint x: 190, startPoint y: 269, endPoint x: 168, endPoint y: 249, distance: 30.3
click at [190, 269] on div at bounding box center [192, 274] width 10 height 10
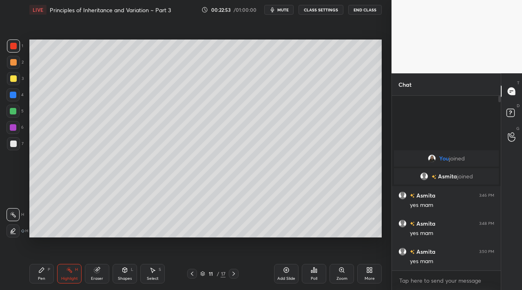
click at [234, 271] on icon at bounding box center [233, 274] width 7 height 7
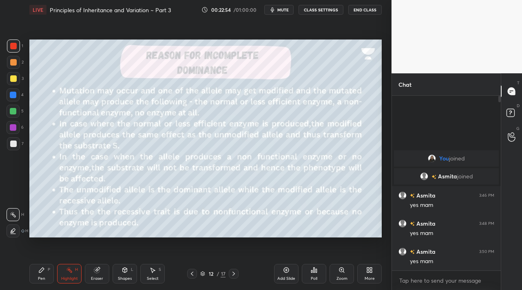
click at [233, 267] on div "Pen P Highlight H Eraser Shapes L Select S 12 / 17 Add Slide Poll Zoom More" at bounding box center [205, 274] width 352 height 33
click at [231, 268] on div "Pen P Highlight H Eraser Shapes L Select S 12 / 17 Add Slide Poll Zoom More" at bounding box center [205, 274] width 352 height 33
click at [232, 273] on icon at bounding box center [233, 274] width 7 height 7
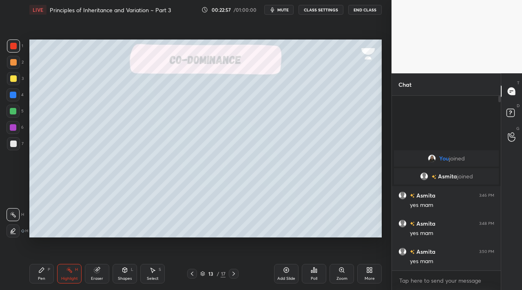
click at [123, 273] on div "Shapes L" at bounding box center [124, 274] width 24 height 20
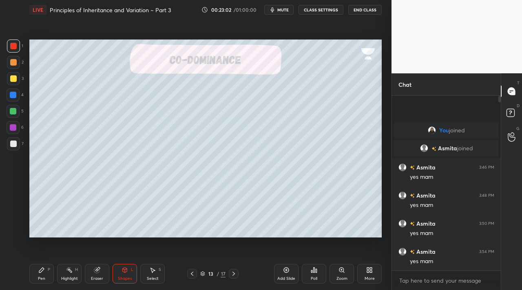
click at [42, 269] on icon at bounding box center [41, 270] width 5 height 5
click at [15, 75] on div at bounding box center [13, 78] width 13 height 13
click at [125, 275] on div "Shapes L" at bounding box center [124, 274] width 24 height 20
drag, startPoint x: 6, startPoint y: 114, endPoint x: 13, endPoint y: 117, distance: 7.0
click at [9, 115] on div "1 2 3 4 5 6 7 C X Z C X Z E E Erase all H H" at bounding box center [13, 139] width 26 height 198
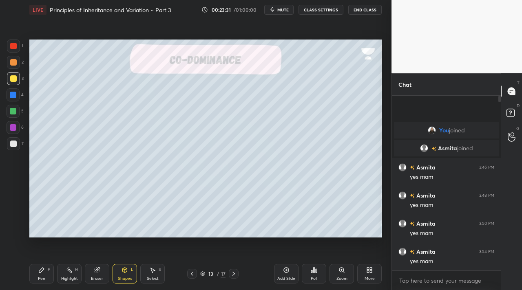
drag, startPoint x: 17, startPoint y: 115, endPoint x: 22, endPoint y: 115, distance: 4.6
click at [19, 115] on div at bounding box center [13, 111] width 13 height 13
click at [41, 264] on div "Pen P" at bounding box center [41, 274] width 24 height 20
drag, startPoint x: 7, startPoint y: 57, endPoint x: 13, endPoint y: 61, distance: 7.3
click at [9, 59] on div at bounding box center [13, 62] width 13 height 13
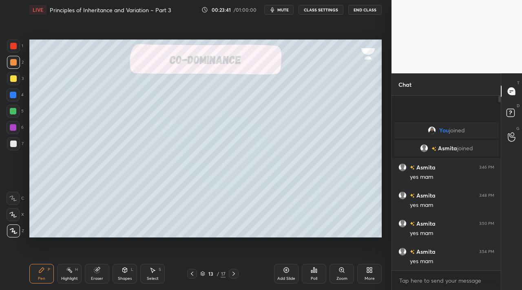
click at [13, 145] on div at bounding box center [13, 144] width 7 height 7
click at [127, 269] on icon at bounding box center [124, 270] width 7 height 7
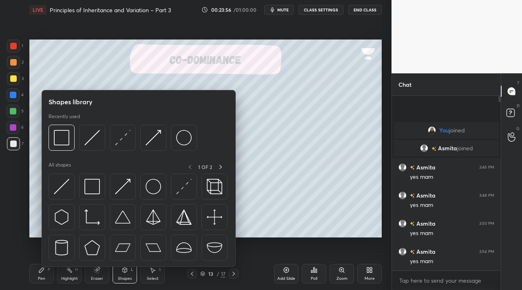
click at [16, 79] on div at bounding box center [13, 78] width 13 height 13
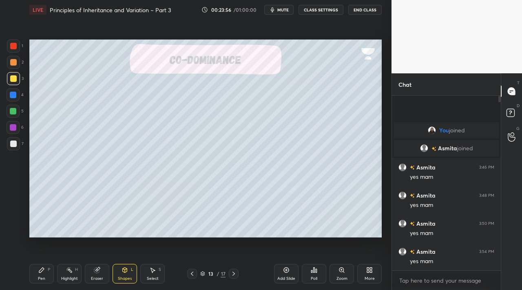
drag, startPoint x: 15, startPoint y: 116, endPoint x: 11, endPoint y: 126, distance: 10.4
click at [16, 117] on div at bounding box center [13, 111] width 13 height 13
click at [11, 128] on div at bounding box center [13, 127] width 7 height 7
drag, startPoint x: 42, startPoint y: 272, endPoint x: 41, endPoint y: 263, distance: 8.6
click at [43, 271] on icon at bounding box center [41, 270] width 7 height 7
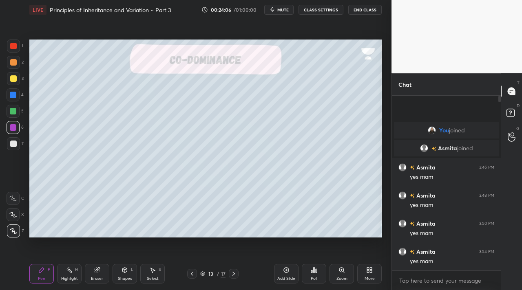
click at [16, 79] on div at bounding box center [13, 78] width 7 height 7
click at [10, 46] on div at bounding box center [13, 46] width 7 height 7
click at [126, 275] on div "Shapes L" at bounding box center [124, 274] width 24 height 20
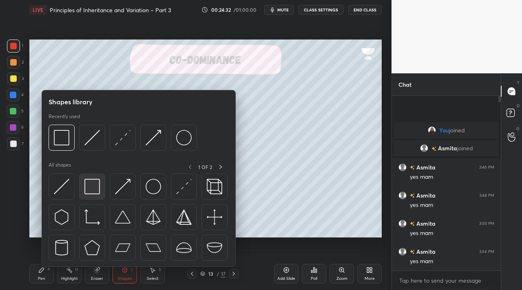
click at [86, 187] on div at bounding box center [92, 187] width 26 height 26
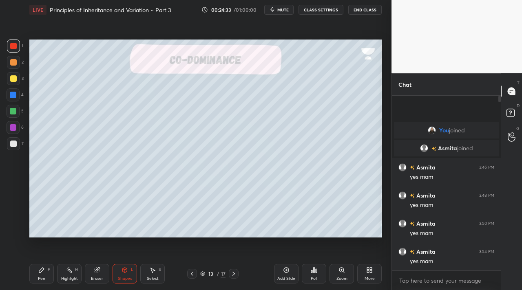
click at [13, 78] on div at bounding box center [13, 78] width 7 height 7
drag, startPoint x: 15, startPoint y: 127, endPoint x: 29, endPoint y: 126, distance: 14.3
click at [17, 127] on div at bounding box center [13, 127] width 13 height 13
click at [65, 277] on div "Highlight" at bounding box center [69, 279] width 17 height 4
drag, startPoint x: 284, startPoint y: 267, endPoint x: 275, endPoint y: 256, distance: 14.0
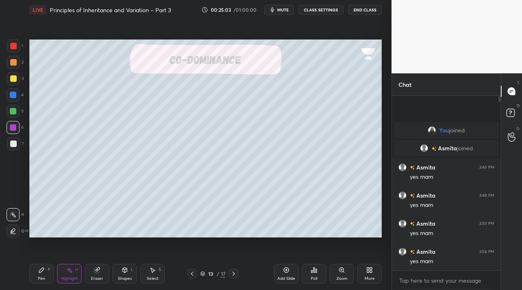
click at [282, 266] on div "Add Slide" at bounding box center [286, 274] width 24 height 20
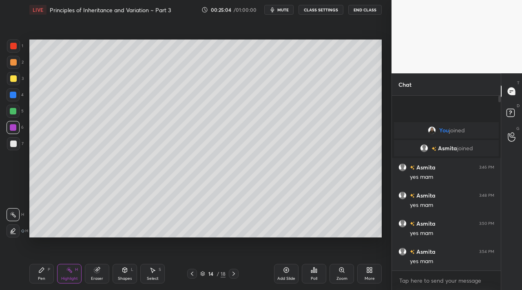
drag, startPoint x: 12, startPoint y: 79, endPoint x: 27, endPoint y: 76, distance: 15.0
click at [17, 79] on div at bounding box center [13, 78] width 13 height 13
drag, startPoint x: 34, startPoint y: 283, endPoint x: 40, endPoint y: 276, distance: 9.5
click at [34, 282] on div "Pen P Highlight H Eraser Shapes L Select S 14 / 18 Add Slide Poll Zoom More" at bounding box center [205, 274] width 352 height 33
click at [41, 273] on div "Pen P" at bounding box center [41, 274] width 24 height 20
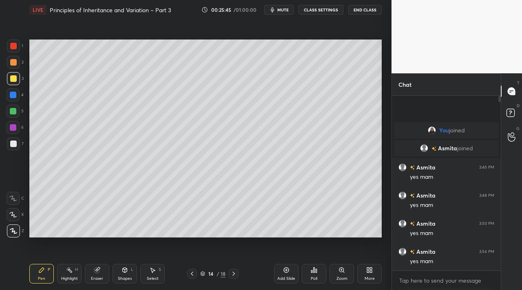
click at [128, 266] on div "Shapes L" at bounding box center [124, 274] width 24 height 20
drag, startPoint x: 10, startPoint y: 62, endPoint x: 23, endPoint y: 72, distance: 15.7
click at [11, 62] on div at bounding box center [13, 62] width 7 height 7
drag, startPoint x: 71, startPoint y: 272, endPoint x: 69, endPoint y: 262, distance: 9.6
click at [72, 271] on icon at bounding box center [69, 270] width 7 height 7
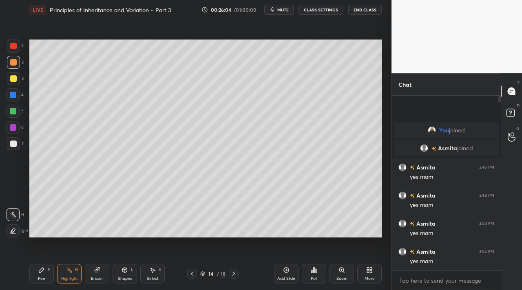
click at [188, 273] on div at bounding box center [192, 274] width 10 height 10
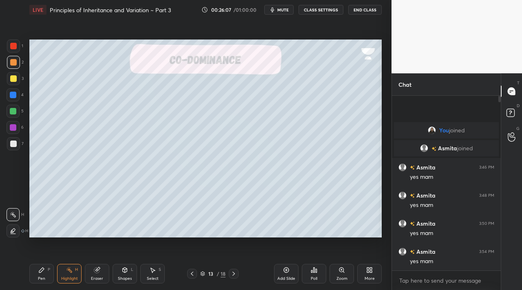
click at [235, 274] on icon at bounding box center [233, 274] width 7 height 7
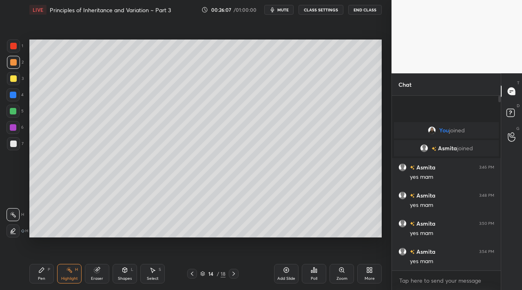
click at [237, 273] on div at bounding box center [234, 274] width 10 height 10
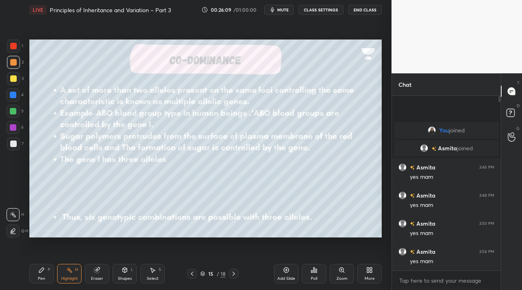
drag, startPoint x: 192, startPoint y: 273, endPoint x: 251, endPoint y: 269, distance: 58.8
click at [197, 273] on div "15 / 18" at bounding box center [212, 274] width 51 height 10
drag, startPoint x: 192, startPoint y: 272, endPoint x: 221, endPoint y: 266, distance: 30.0
click at [193, 272] on icon at bounding box center [192, 274] width 7 height 7
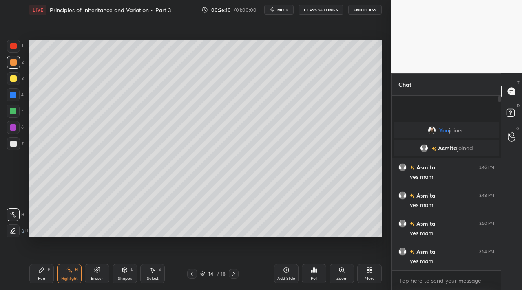
drag, startPoint x: 282, startPoint y: 276, endPoint x: 280, endPoint y: 272, distance: 4.2
click at [282, 277] on div "Add Slide" at bounding box center [286, 279] width 18 height 4
click at [12, 48] on div at bounding box center [13, 46] width 7 height 7
drag, startPoint x: 15, startPoint y: 232, endPoint x: 20, endPoint y: 227, distance: 7.5
click at [18, 229] on div at bounding box center [13, 231] width 13 height 13
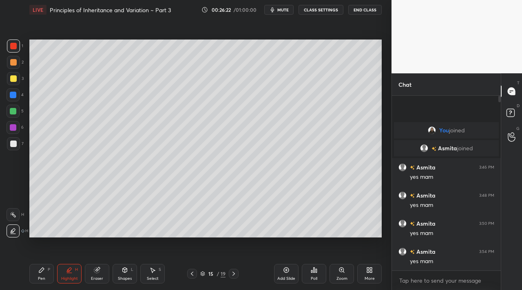
click at [51, 279] on div "Pen P" at bounding box center [41, 274] width 24 height 20
drag, startPoint x: 15, startPoint y: 143, endPoint x: 13, endPoint y: 137, distance: 6.4
click at [15, 141] on div at bounding box center [13, 144] width 7 height 7
click at [16, 130] on div at bounding box center [13, 127] width 13 height 13
click at [15, 58] on div at bounding box center [13, 62] width 13 height 13
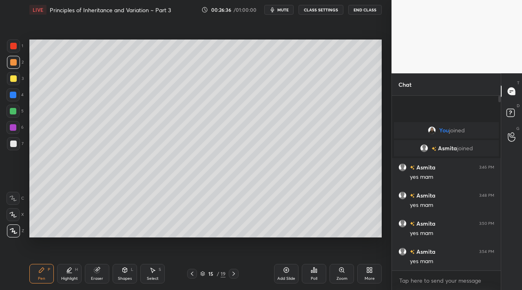
click at [7, 46] on div at bounding box center [13, 46] width 13 height 13
click at [13, 84] on div at bounding box center [13, 78] width 13 height 13
click at [68, 277] on div "Highlight" at bounding box center [69, 279] width 17 height 4
drag, startPoint x: 13, startPoint y: 218, endPoint x: 27, endPoint y: 213, distance: 15.1
click at [17, 217] on div at bounding box center [13, 214] width 13 height 13
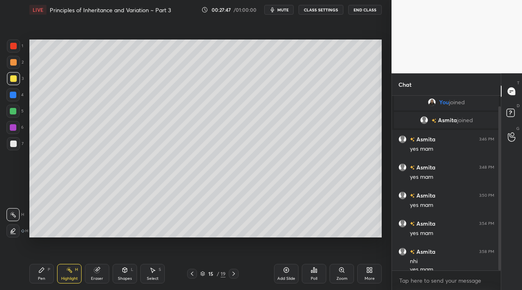
scroll to position [11, 0]
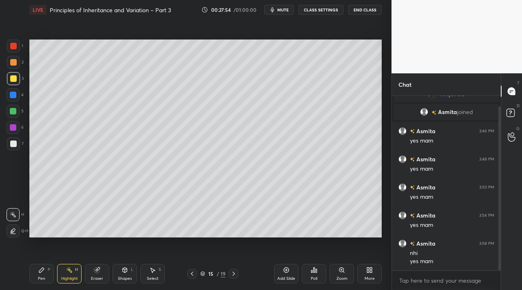
drag, startPoint x: 280, startPoint y: 271, endPoint x: 277, endPoint y: 267, distance: 4.8
click at [279, 271] on div "Add Slide" at bounding box center [286, 274] width 24 height 20
click at [15, 62] on div at bounding box center [13, 62] width 7 height 7
drag, startPoint x: 35, startPoint y: 275, endPoint x: 29, endPoint y: 242, distance: 33.7
click at [35, 271] on div "Pen P" at bounding box center [41, 274] width 24 height 20
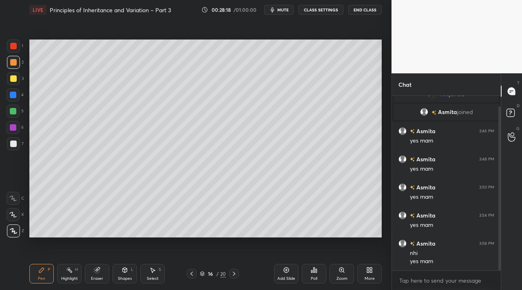
click at [97, 273] on icon at bounding box center [96, 270] width 5 height 5
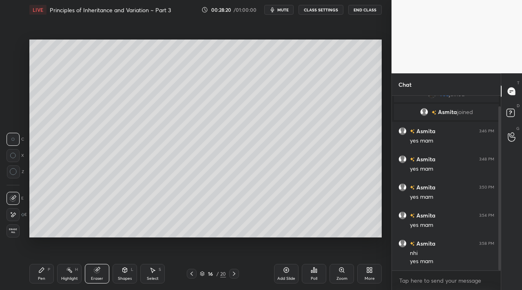
drag, startPoint x: 112, startPoint y: 269, endPoint x: 121, endPoint y: 271, distance: 8.3
click at [114, 269] on div "Pen P Highlight H Eraser Shapes L Select S" at bounding box center [90, 274] width 122 height 20
click at [124, 271] on icon at bounding box center [124, 270] width 7 height 7
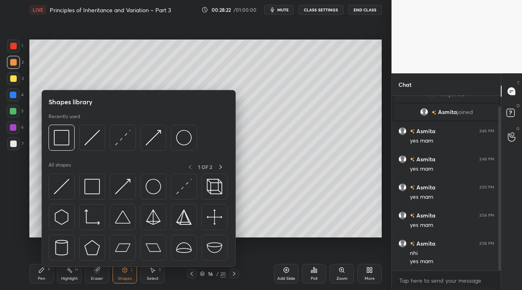
click at [18, 81] on div at bounding box center [13, 78] width 13 height 13
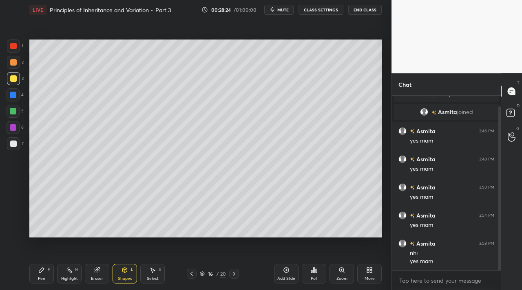
click at [44, 272] on icon at bounding box center [41, 270] width 7 height 7
click at [74, 268] on div "Highlight H" at bounding box center [69, 274] width 24 height 20
drag, startPoint x: 11, startPoint y: 108, endPoint x: 25, endPoint y: 106, distance: 14.9
click at [11, 108] on div at bounding box center [13, 111] width 7 height 7
drag, startPoint x: 35, startPoint y: 271, endPoint x: 31, endPoint y: 245, distance: 26.4
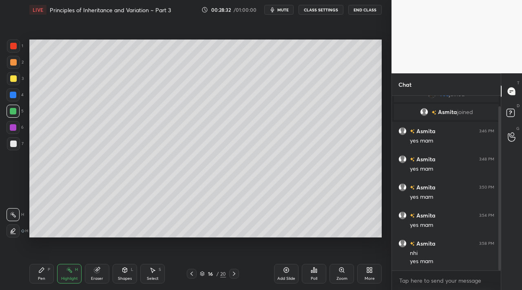
click at [33, 268] on div "Pen P" at bounding box center [41, 274] width 24 height 20
drag, startPoint x: 15, startPoint y: 79, endPoint x: 23, endPoint y: 80, distance: 8.2
click at [16, 80] on div at bounding box center [13, 78] width 7 height 7
drag, startPoint x: 95, startPoint y: 269, endPoint x: 121, endPoint y: 252, distance: 31.0
click at [95, 269] on div "Eraser" at bounding box center [97, 274] width 24 height 20
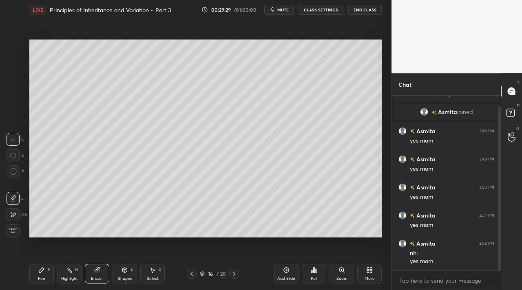
click at [33, 275] on div "Pen P" at bounding box center [41, 274] width 24 height 20
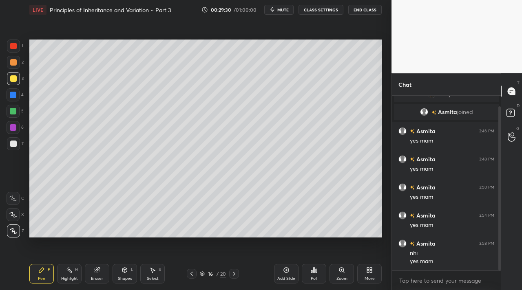
drag, startPoint x: 17, startPoint y: 64, endPoint x: 25, endPoint y: 81, distance: 19.5
click at [17, 64] on div at bounding box center [13, 62] width 13 height 13
click at [75, 241] on div "Setting up your live class Poll for secs No correct answer Start poll" at bounding box center [205, 139] width 359 height 238
click at [73, 248] on div "Setting up your live class Poll for secs No correct answer Start poll" at bounding box center [205, 139] width 359 height 238
click at [14, 141] on div at bounding box center [13, 144] width 7 height 7
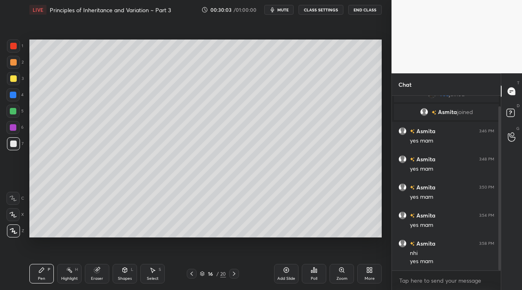
click at [57, 243] on div "Setting up your live class Poll for secs No correct answer Start poll" at bounding box center [205, 139] width 359 height 238
click at [26, 282] on div "1 2 3 4 5 6 7 C X Z C X Z E E Erase all H H LIVE Principles of Inheritance and …" at bounding box center [192, 145] width 385 height 290
click at [17, 84] on div at bounding box center [13, 78] width 13 height 13
click at [14, 62] on div at bounding box center [13, 62] width 7 height 7
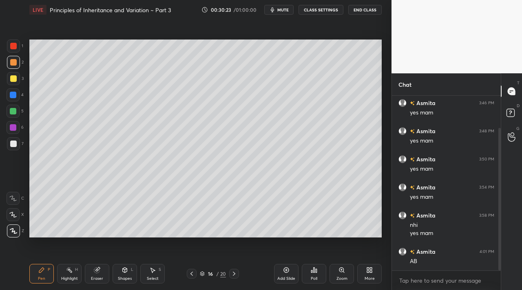
drag, startPoint x: 14, startPoint y: 83, endPoint x: 25, endPoint y: 82, distance: 11.4
click at [15, 82] on div at bounding box center [13, 78] width 13 height 13
drag, startPoint x: 68, startPoint y: 272, endPoint x: 66, endPoint y: 252, distance: 19.7
click at [68, 271] on icon at bounding box center [69, 270] width 7 height 7
drag, startPoint x: 40, startPoint y: 273, endPoint x: 47, endPoint y: 244, distance: 30.2
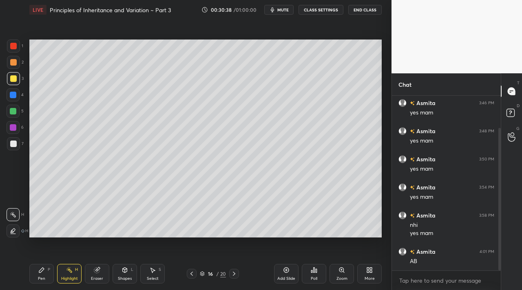
click at [40, 272] on icon at bounding box center [41, 270] width 5 height 5
click at [66, 240] on div "Setting up your live class Poll for secs No correct answer Start poll" at bounding box center [205, 139] width 359 height 238
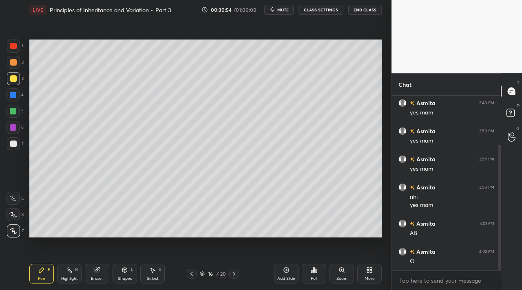
click at [16, 139] on div at bounding box center [13, 143] width 13 height 13
click at [14, 112] on div at bounding box center [13, 111] width 7 height 7
drag, startPoint x: 74, startPoint y: 275, endPoint x: 71, endPoint y: 266, distance: 9.7
click at [73, 272] on div "Highlight H" at bounding box center [69, 274] width 24 height 20
drag, startPoint x: 51, startPoint y: 271, endPoint x: 45, endPoint y: 271, distance: 6.2
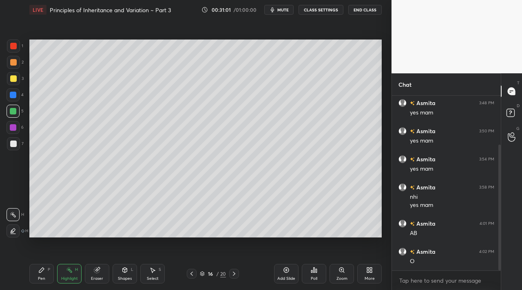
click at [51, 271] on div "Pen P" at bounding box center [41, 274] width 24 height 20
click at [62, 274] on div "Highlight H" at bounding box center [69, 274] width 24 height 20
click at [45, 277] on div "Pen" at bounding box center [41, 279] width 7 height 4
click at [70, 269] on icon at bounding box center [69, 270] width 7 height 7
drag, startPoint x: 11, startPoint y: 149, endPoint x: 29, endPoint y: 142, distance: 18.8
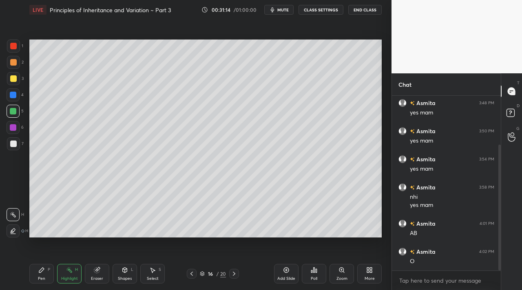
click at [12, 148] on div at bounding box center [13, 143] width 13 height 13
click at [36, 272] on div "Pen P" at bounding box center [41, 274] width 24 height 20
click at [17, 116] on div at bounding box center [13, 111] width 13 height 13
click at [232, 271] on div at bounding box center [234, 274] width 10 height 10
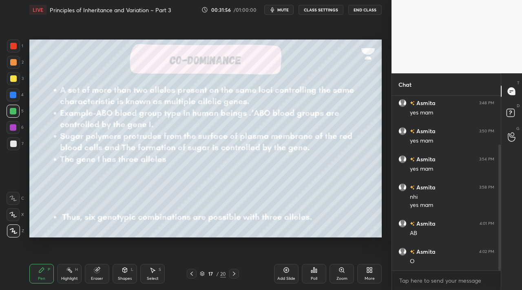
click at [64, 273] on div "Highlight H" at bounding box center [69, 274] width 24 height 20
click at [15, 59] on div at bounding box center [13, 62] width 7 height 7
click at [37, 272] on div "Pen P" at bounding box center [41, 274] width 24 height 20
click at [13, 142] on div at bounding box center [13, 144] width 7 height 7
click at [13, 87] on div "1 2 3 4 5 6 7" at bounding box center [15, 97] width 17 height 114
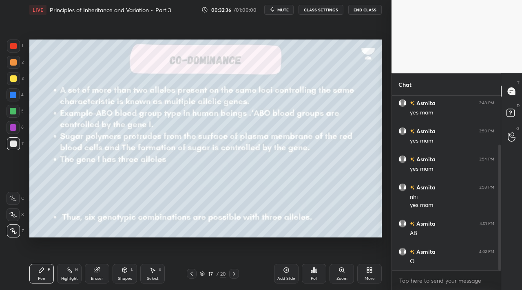
drag, startPoint x: 14, startPoint y: 79, endPoint x: 16, endPoint y: 86, distance: 6.6
click at [14, 79] on div at bounding box center [13, 78] width 7 height 7
click at [237, 276] on icon at bounding box center [234, 274] width 7 height 7
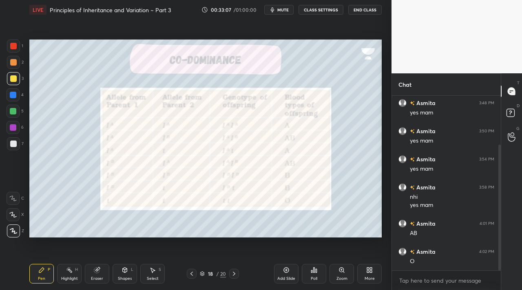
click at [97, 275] on div "Eraser" at bounding box center [97, 274] width 24 height 20
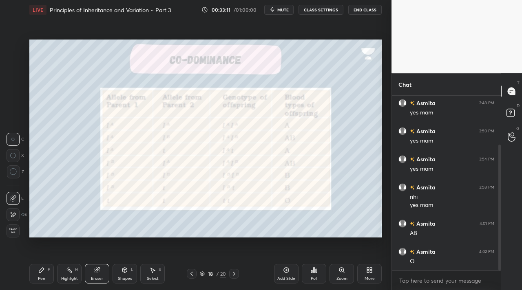
click at [118, 273] on div "Shapes L" at bounding box center [124, 274] width 24 height 20
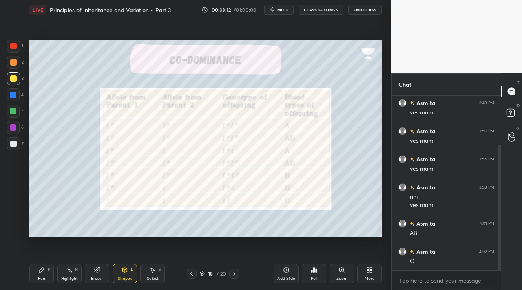
drag, startPoint x: 13, startPoint y: 127, endPoint x: 18, endPoint y: 126, distance: 5.0
click at [13, 126] on div at bounding box center [13, 127] width 7 height 7
click at [41, 273] on div "Pen P" at bounding box center [41, 274] width 24 height 20
drag, startPoint x: 13, startPoint y: 78, endPoint x: 26, endPoint y: 94, distance: 20.3
click at [14, 83] on div at bounding box center [13, 78] width 13 height 13
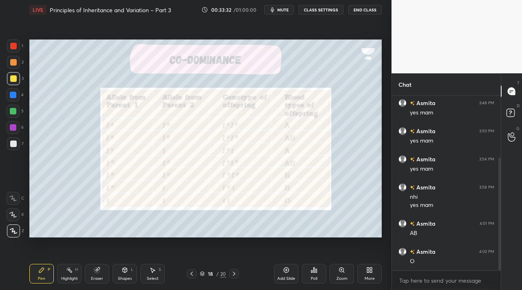
scroll to position [96, 0]
click at [10, 47] on div at bounding box center [13, 46] width 13 height 13
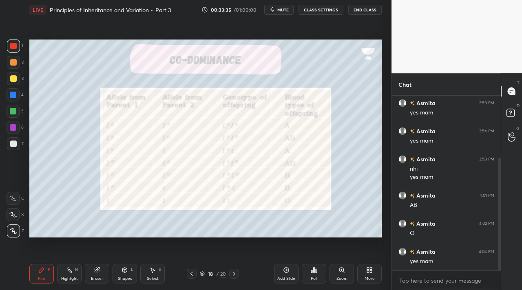
drag, startPoint x: 13, startPoint y: 68, endPoint x: 20, endPoint y: 70, distance: 7.1
click at [15, 69] on div "2" at bounding box center [15, 64] width 17 height 16
drag, startPoint x: 233, startPoint y: 275, endPoint x: 233, endPoint y: 269, distance: 6.1
click at [233, 275] on icon at bounding box center [234, 274] width 7 height 7
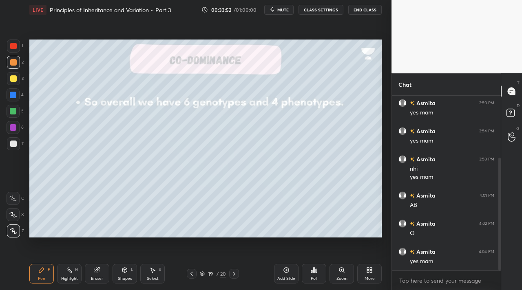
drag, startPoint x: 124, startPoint y: 277, endPoint x: 118, endPoint y: 269, distance: 10.8
click at [124, 277] on div "Shapes" at bounding box center [125, 279] width 14 height 4
click at [233, 271] on icon at bounding box center [234, 274] width 7 height 7
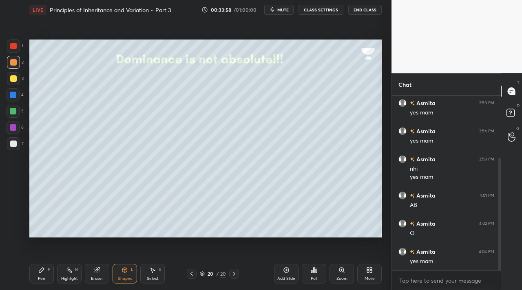
click at [44, 277] on div "Pen" at bounding box center [41, 279] width 7 height 4
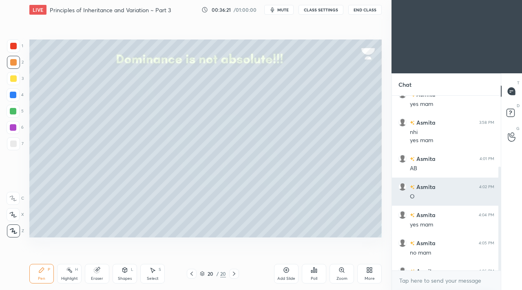
scroll to position [152, 0]
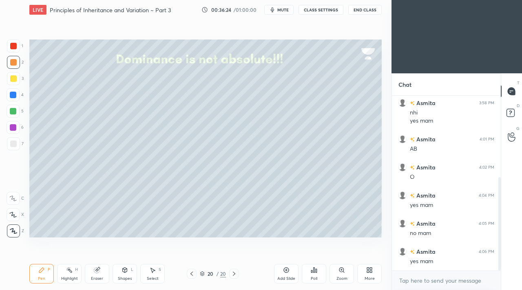
drag, startPoint x: 134, startPoint y: 273, endPoint x: 128, endPoint y: 268, distance: 7.8
click at [133, 272] on div "Shapes L" at bounding box center [124, 274] width 24 height 20
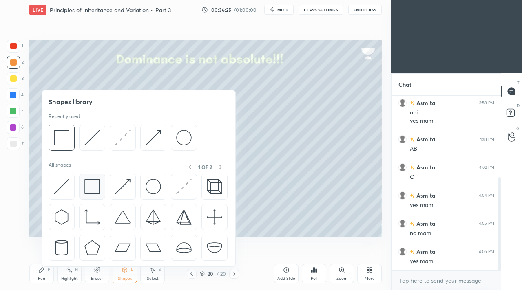
click at [92, 199] on div at bounding box center [92, 187] width 26 height 26
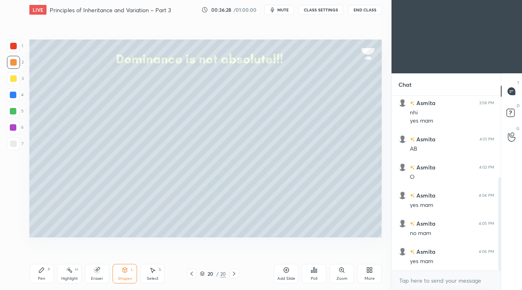
click at [39, 277] on div "Pen" at bounding box center [41, 279] width 7 height 4
click at [16, 78] on div at bounding box center [13, 78] width 7 height 7
drag, startPoint x: 94, startPoint y: 263, endPoint x: 92, endPoint y: 258, distance: 5.1
click at [95, 264] on div "Pen P Highlight H Eraser Shapes L Select S 20 / 20 Add Slide Poll Zoom More" at bounding box center [205, 274] width 352 height 33
click at [99, 278] on div "Eraser" at bounding box center [97, 279] width 12 height 4
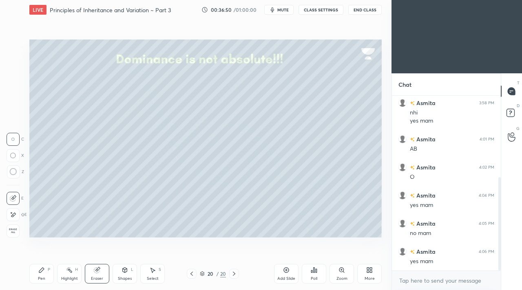
click at [40, 278] on div "Pen" at bounding box center [41, 279] width 7 height 4
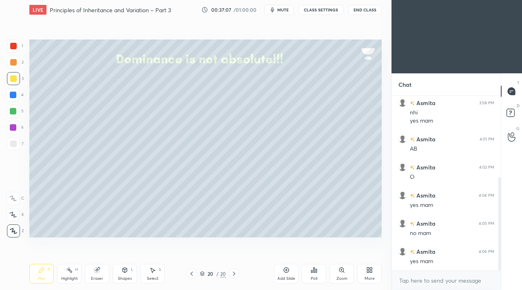
click at [96, 268] on icon at bounding box center [96, 270] width 5 height 5
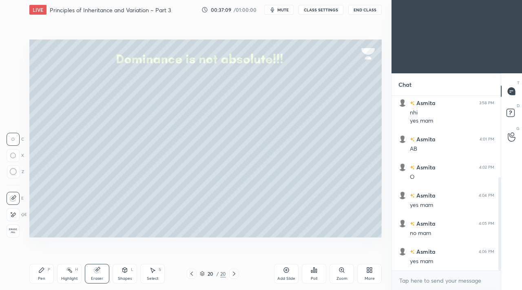
click at [43, 271] on icon at bounding box center [41, 270] width 7 height 7
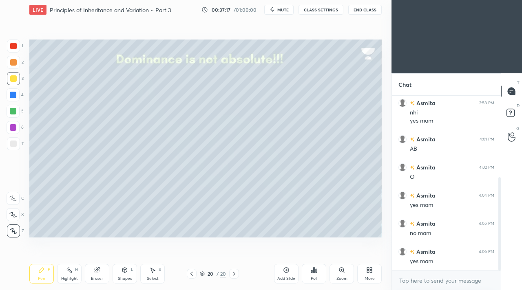
click at [73, 273] on div "Highlight H" at bounding box center [69, 274] width 24 height 20
click at [39, 269] on div "Pen P" at bounding box center [41, 274] width 24 height 20
click at [15, 48] on div at bounding box center [13, 46] width 7 height 7
click at [286, 272] on icon at bounding box center [286, 270] width 7 height 7
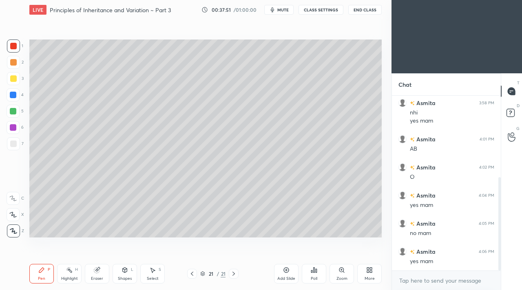
click at [13, 66] on div at bounding box center [13, 62] width 13 height 13
drag, startPoint x: 125, startPoint y: 276, endPoint x: 117, endPoint y: 267, distance: 12.4
click at [123, 277] on div "Shapes" at bounding box center [125, 279] width 14 height 4
click at [203, 59] on div "Setting up your live class Poll for secs No correct answer Start poll" at bounding box center [205, 139] width 359 height 238
click at [14, 83] on div at bounding box center [13, 78] width 13 height 13
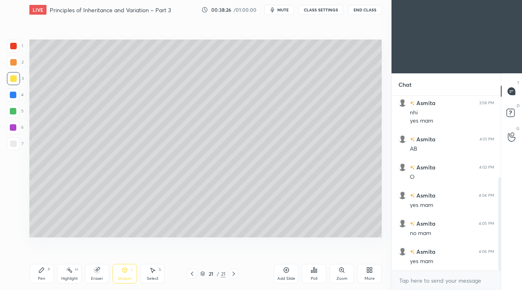
click at [207, 54] on div "Setting up your live class Poll for secs No correct answer Start poll" at bounding box center [205, 139] width 359 height 238
click at [116, 266] on div "Shapes L" at bounding box center [124, 274] width 24 height 20
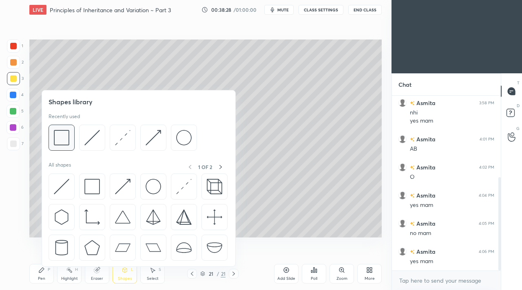
click at [73, 139] on div at bounding box center [61, 138] width 26 height 26
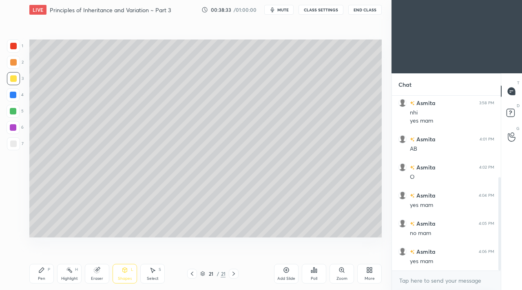
click at [44, 271] on icon at bounding box center [41, 270] width 7 height 7
click at [189, 272] on icon at bounding box center [192, 274] width 7 height 7
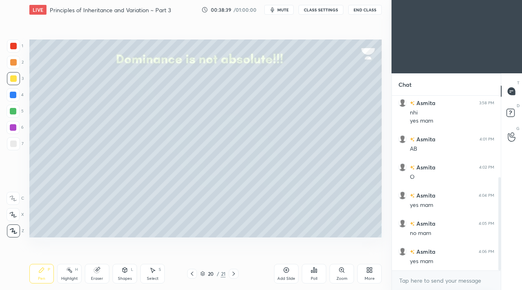
click at [16, 139] on div at bounding box center [13, 143] width 13 height 13
click at [235, 273] on icon at bounding box center [233, 274] width 7 height 7
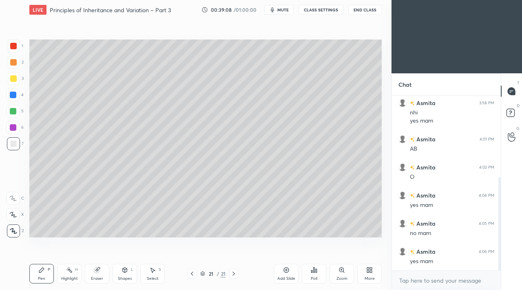
click at [11, 94] on div at bounding box center [13, 95] width 7 height 7
drag, startPoint x: 90, startPoint y: 275, endPoint x: 104, endPoint y: 269, distance: 14.1
click at [94, 273] on div "Eraser" at bounding box center [97, 274] width 24 height 20
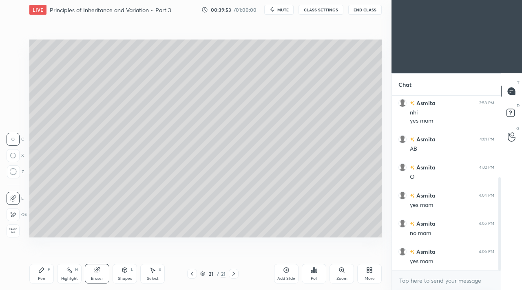
click at [44, 274] on div "Pen P" at bounding box center [41, 274] width 24 height 20
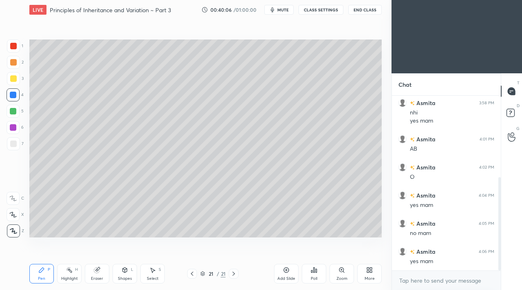
drag, startPoint x: 71, startPoint y: 278, endPoint x: 67, endPoint y: 275, distance: 5.2
click at [69, 277] on div "Highlight" at bounding box center [69, 279] width 17 height 4
drag, startPoint x: 44, startPoint y: 273, endPoint x: 44, endPoint y: 246, distance: 26.5
click at [44, 272] on icon at bounding box center [41, 270] width 7 height 7
drag, startPoint x: 68, startPoint y: 276, endPoint x: 66, endPoint y: 269, distance: 7.8
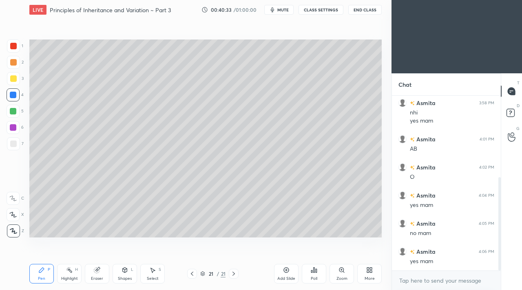
click at [68, 277] on div "Highlight" at bounding box center [69, 279] width 17 height 4
drag, startPoint x: 195, startPoint y: 274, endPoint x: 190, endPoint y: 275, distance: 5.4
click at [196, 274] on div at bounding box center [192, 274] width 10 height 10
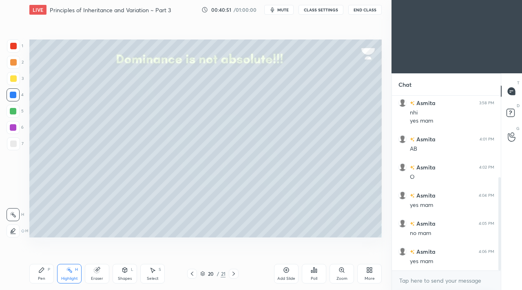
drag, startPoint x: 14, startPoint y: 82, endPoint x: 23, endPoint y: 139, distance: 58.1
click at [14, 82] on div at bounding box center [13, 78] width 13 height 13
drag, startPoint x: 33, startPoint y: 274, endPoint x: 37, endPoint y: 272, distance: 4.2
click at [36, 273] on div "Pen P" at bounding box center [41, 274] width 24 height 20
drag, startPoint x: 86, startPoint y: 271, endPoint x: 72, endPoint y: 252, distance: 23.2
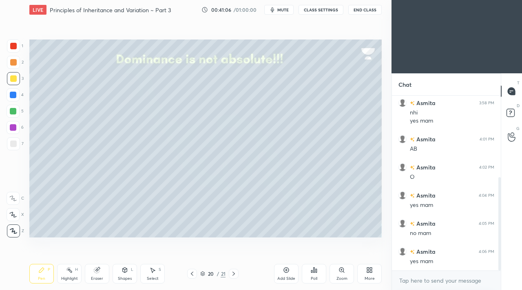
click at [88, 269] on div "Eraser" at bounding box center [97, 274] width 24 height 20
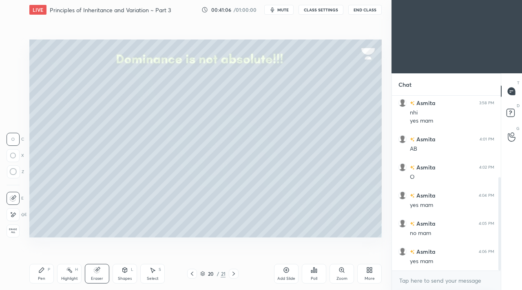
click at [72, 266] on div "Pen P Highlight H Eraser Shapes L Select S 20 / 21 Add Slide Poll Zoom More" at bounding box center [205, 274] width 352 height 33
drag, startPoint x: 69, startPoint y: 276, endPoint x: 56, endPoint y: 249, distance: 29.9
click at [70, 276] on div "Highlight H" at bounding box center [69, 274] width 24 height 20
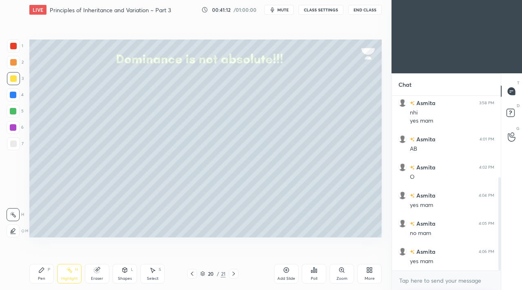
drag, startPoint x: 41, startPoint y: 277, endPoint x: 31, endPoint y: 255, distance: 23.7
click at [41, 277] on div "Pen" at bounding box center [41, 279] width 7 height 4
click at [15, 147] on div at bounding box center [13, 143] width 13 height 13
click at [125, 271] on icon at bounding box center [124, 270] width 7 height 7
drag, startPoint x: 10, startPoint y: 83, endPoint x: 17, endPoint y: 76, distance: 9.5
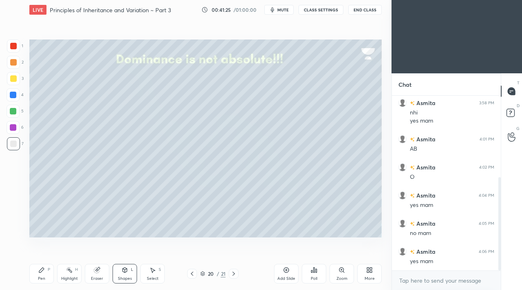
click at [12, 83] on div at bounding box center [13, 78] width 13 height 13
click at [44, 273] on icon at bounding box center [41, 270] width 7 height 7
click at [75, 268] on div "H" at bounding box center [76, 270] width 3 height 4
click at [64, 274] on div "Highlight H" at bounding box center [69, 274] width 24 height 20
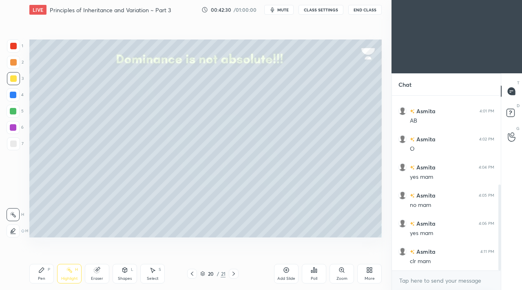
click at [236, 275] on div at bounding box center [234, 274] width 10 height 10
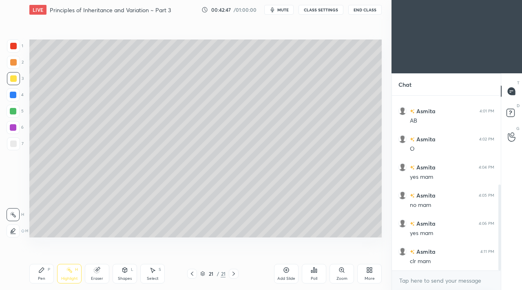
click at [41, 277] on div "Pen" at bounding box center [41, 279] width 7 height 4
click at [232, 272] on icon at bounding box center [233, 274] width 7 height 7
click at [189, 274] on icon at bounding box center [192, 274] width 7 height 7
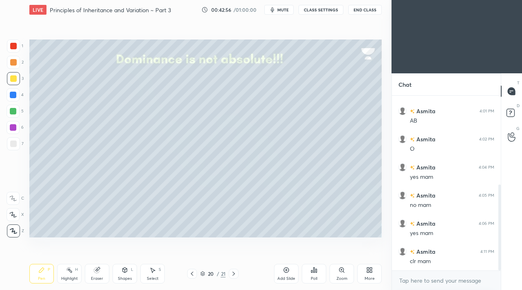
click at [233, 271] on icon at bounding box center [233, 274] width 7 height 7
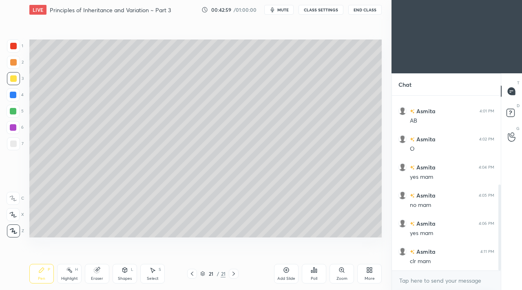
click at [192, 274] on icon at bounding box center [192, 274] width 7 height 7
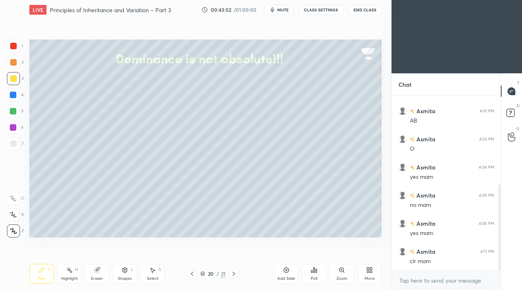
click at [237, 277] on div at bounding box center [234, 274] width 10 height 10
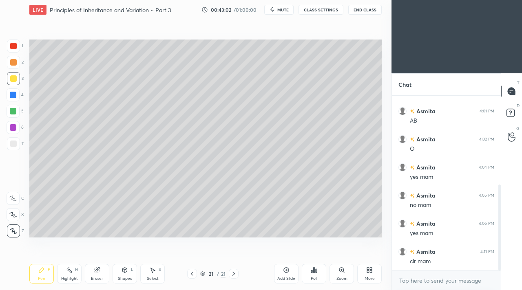
drag, startPoint x: 279, startPoint y: 276, endPoint x: 276, endPoint y: 272, distance: 5.0
click at [278, 274] on div "Add Slide" at bounding box center [286, 274] width 24 height 20
click at [18, 123] on div at bounding box center [13, 127] width 13 height 13
drag, startPoint x: 189, startPoint y: 269, endPoint x: 192, endPoint y: 273, distance: 4.6
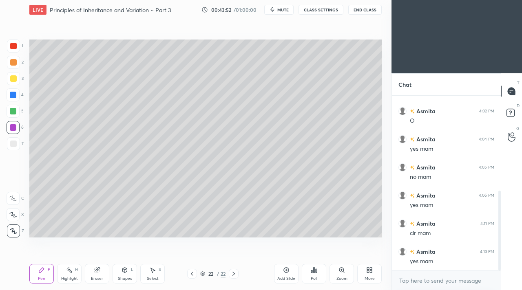
click at [190, 271] on div at bounding box center [192, 274] width 10 height 10
click at [192, 273] on icon at bounding box center [192, 274] width 7 height 7
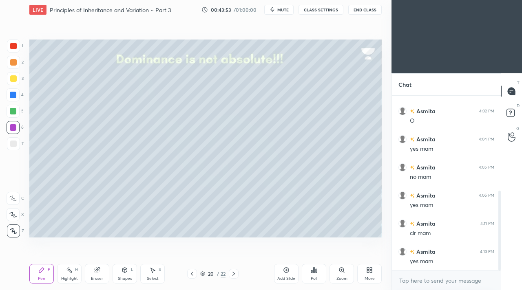
click at [191, 272] on icon at bounding box center [192, 274] width 7 height 7
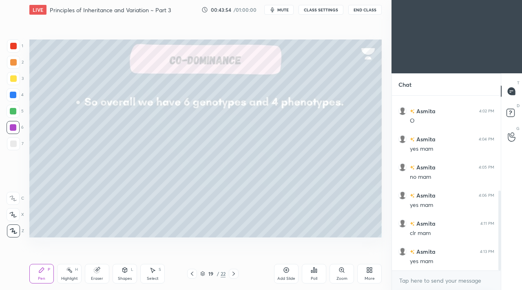
click at [190, 274] on icon at bounding box center [192, 274] width 7 height 7
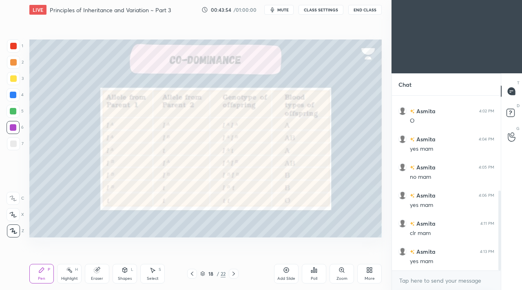
click at [191, 275] on icon at bounding box center [192, 274] width 7 height 7
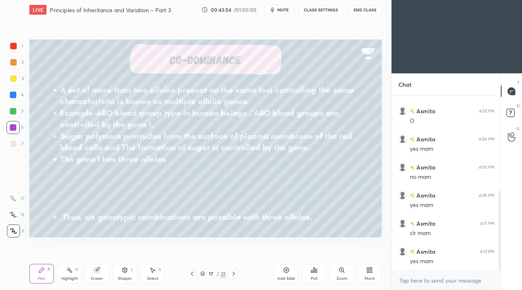
click at [191, 275] on icon at bounding box center [192, 274] width 7 height 7
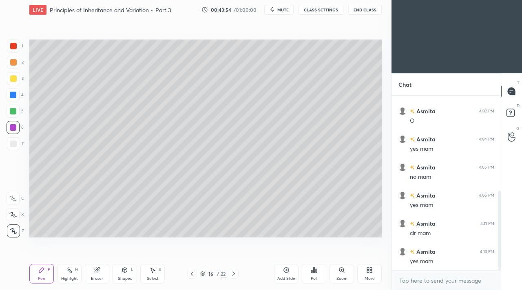
click at [191, 273] on icon at bounding box center [192, 274] width 2 height 4
click at [192, 273] on icon at bounding box center [192, 274] width 7 height 7
click at [191, 273] on icon at bounding box center [192, 274] width 2 height 4
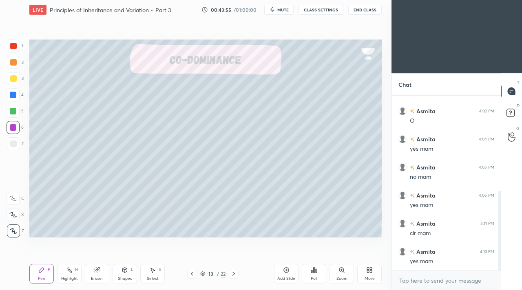
click at [193, 275] on icon at bounding box center [192, 274] width 7 height 7
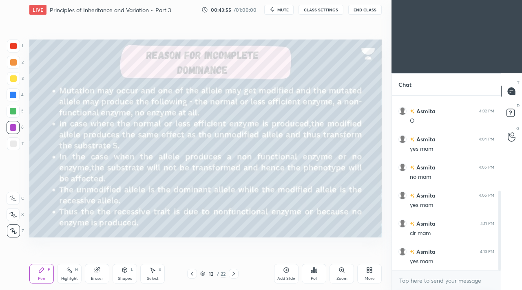
click at [191, 274] on icon at bounding box center [192, 274] width 2 height 4
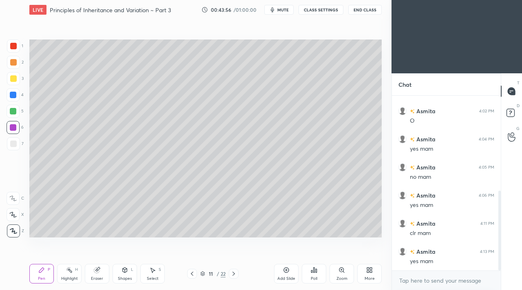
click at [191, 274] on icon at bounding box center [192, 274] width 2 height 4
click at [191, 274] on icon at bounding box center [192, 274] width 7 height 7
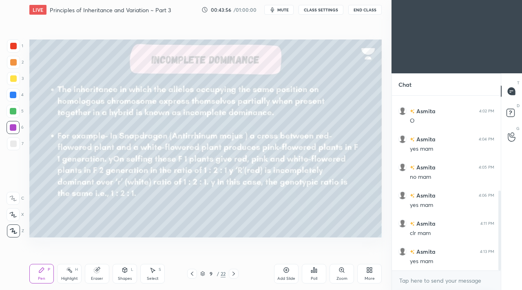
click at [191, 275] on icon at bounding box center [192, 274] width 7 height 7
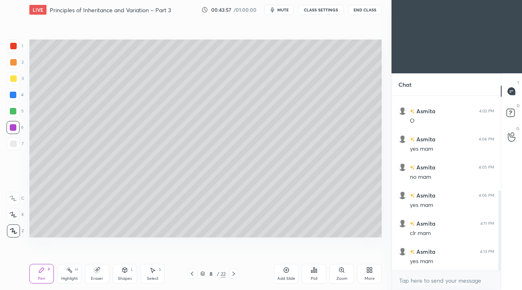
click at [191, 275] on icon at bounding box center [192, 274] width 7 height 7
click at [191, 274] on icon at bounding box center [192, 274] width 7 height 7
click at [192, 273] on icon at bounding box center [192, 274] width 7 height 7
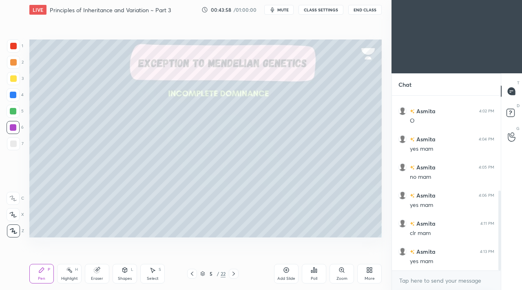
click at [189, 276] on icon at bounding box center [192, 274] width 7 height 7
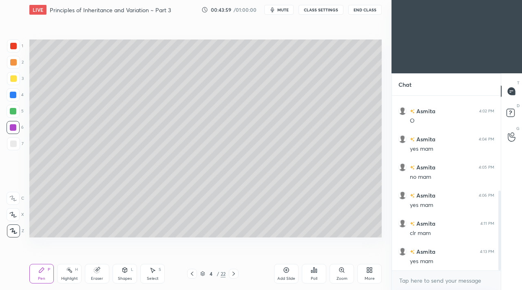
click at [193, 272] on icon at bounding box center [192, 274] width 7 height 7
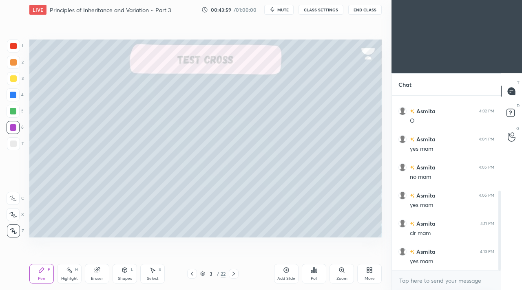
click at [193, 272] on icon at bounding box center [192, 274] width 7 height 7
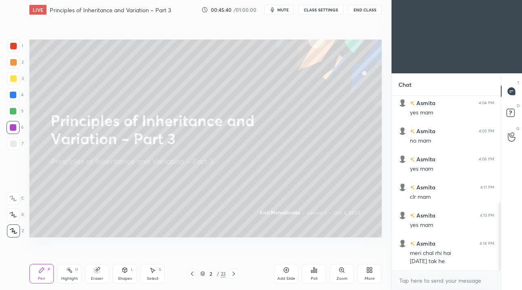
scroll to position [273, 0]
